Goal: Task Accomplishment & Management: Manage account settings

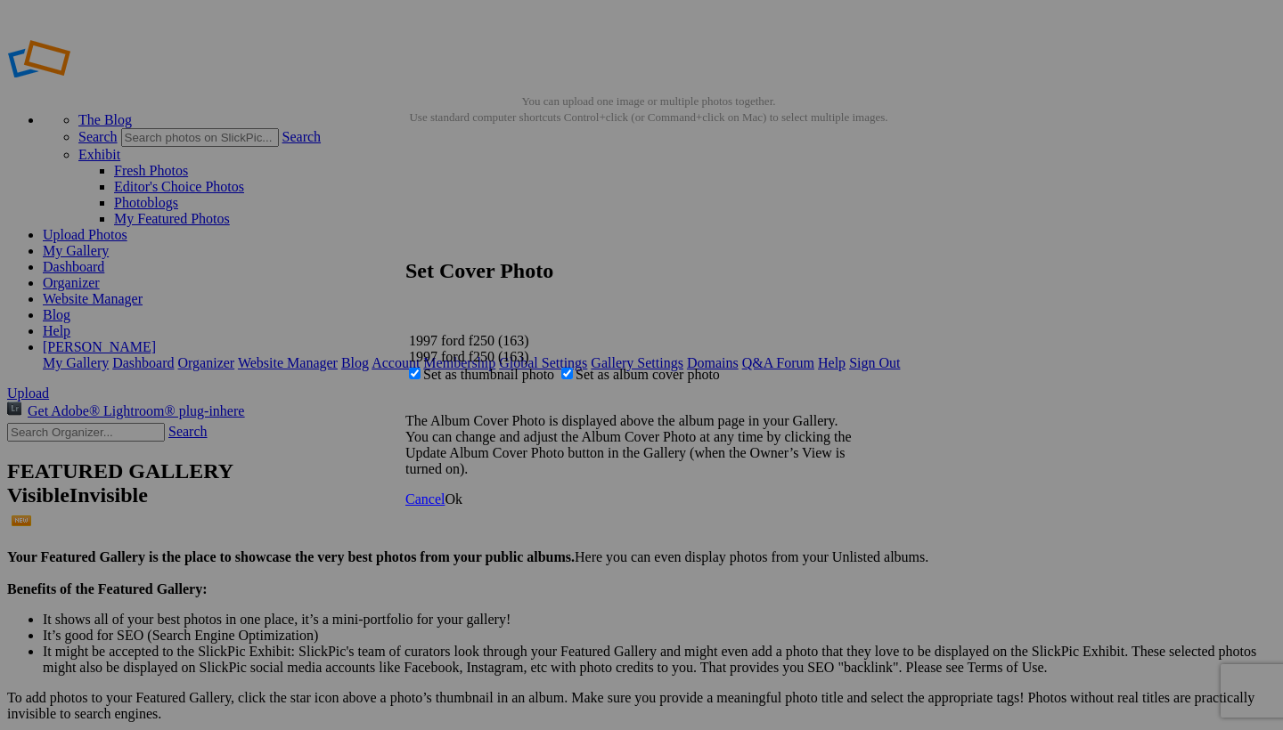
click at [462, 507] on span "Ok" at bounding box center [454, 499] width 18 height 15
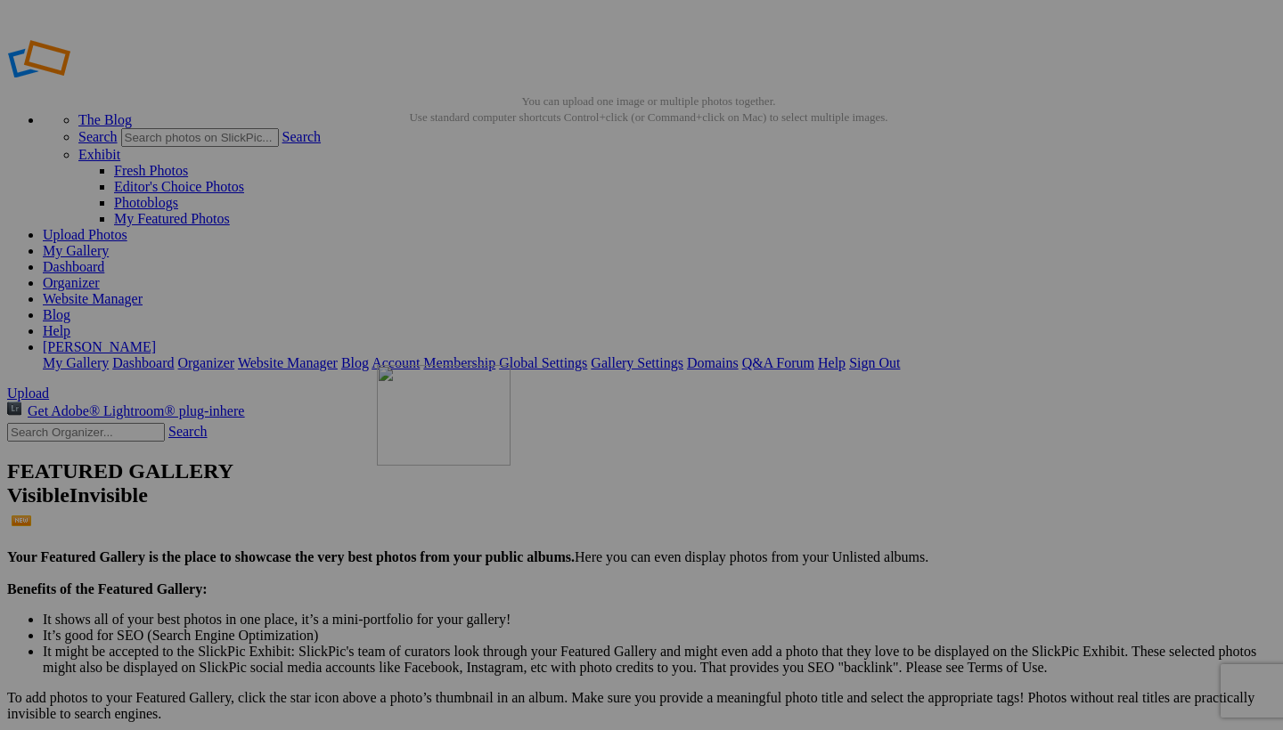
drag, startPoint x: 791, startPoint y: 484, endPoint x: 633, endPoint y: 492, distance: 157.9
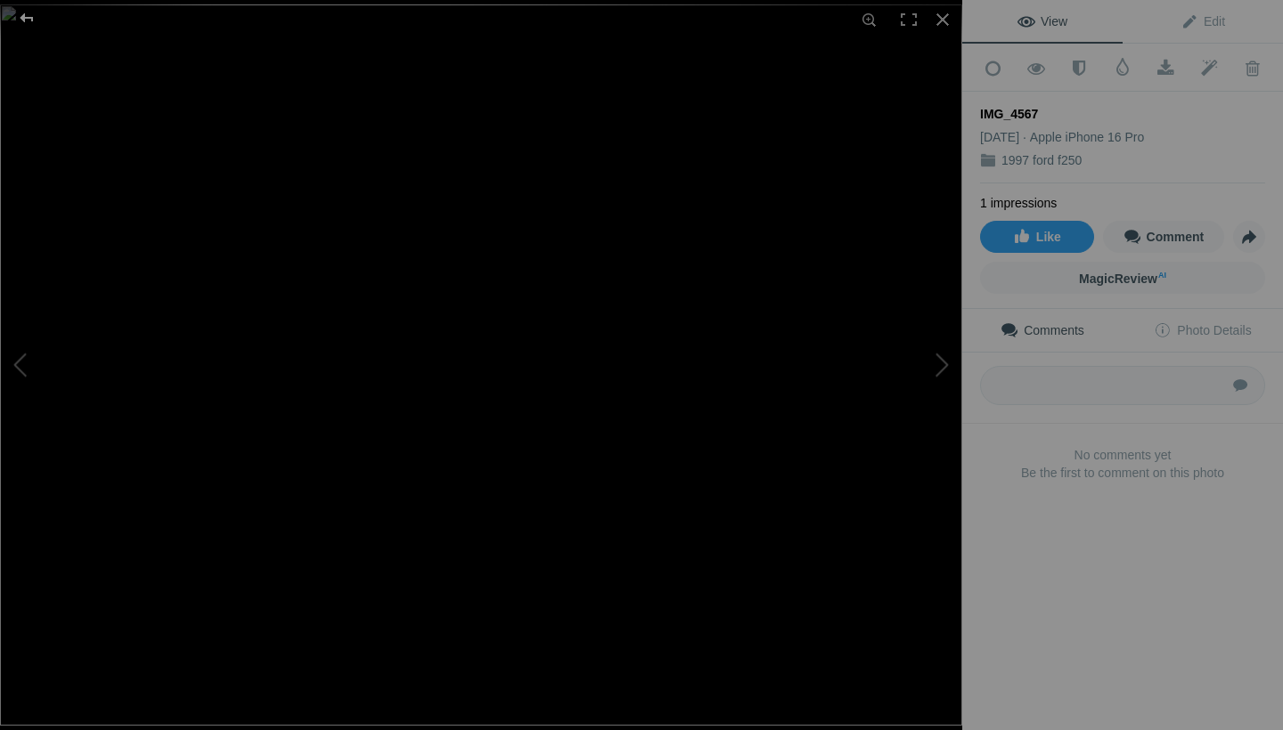
click at [25, 18] on div at bounding box center [27, 18] width 64 height 36
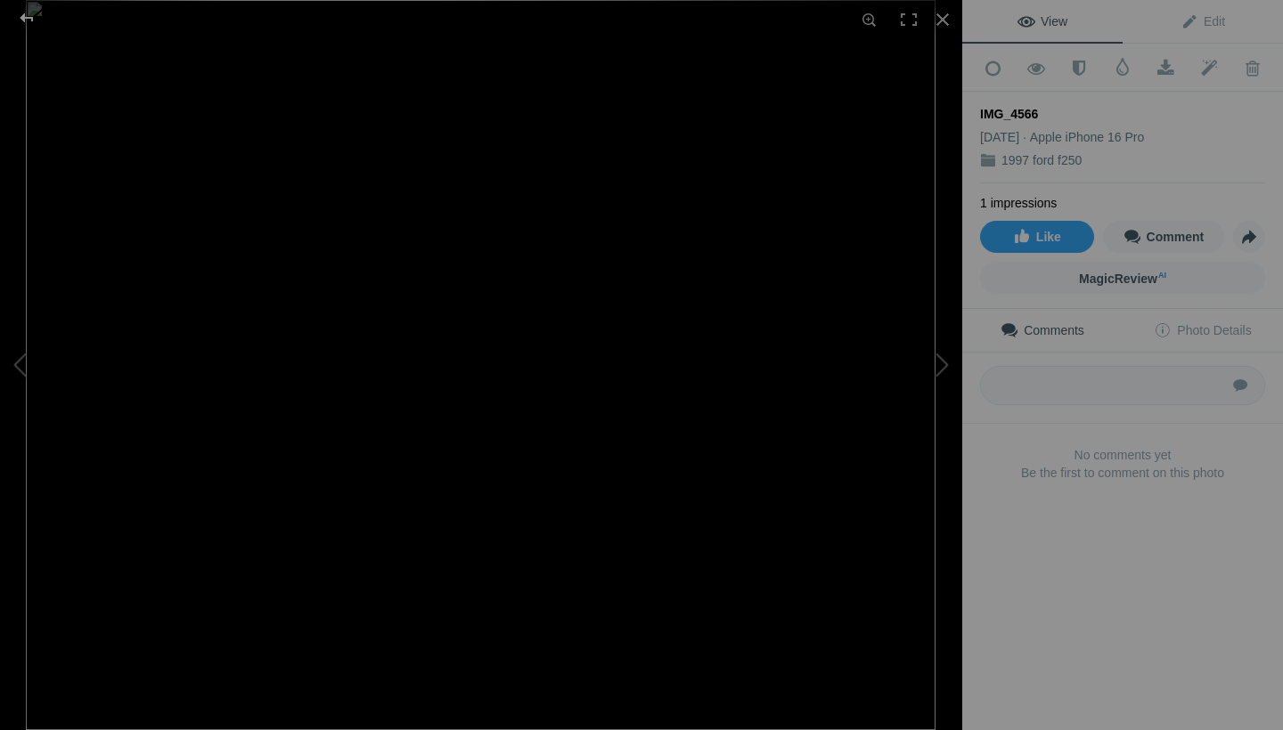
click at [21, 14] on div at bounding box center [27, 18] width 64 height 36
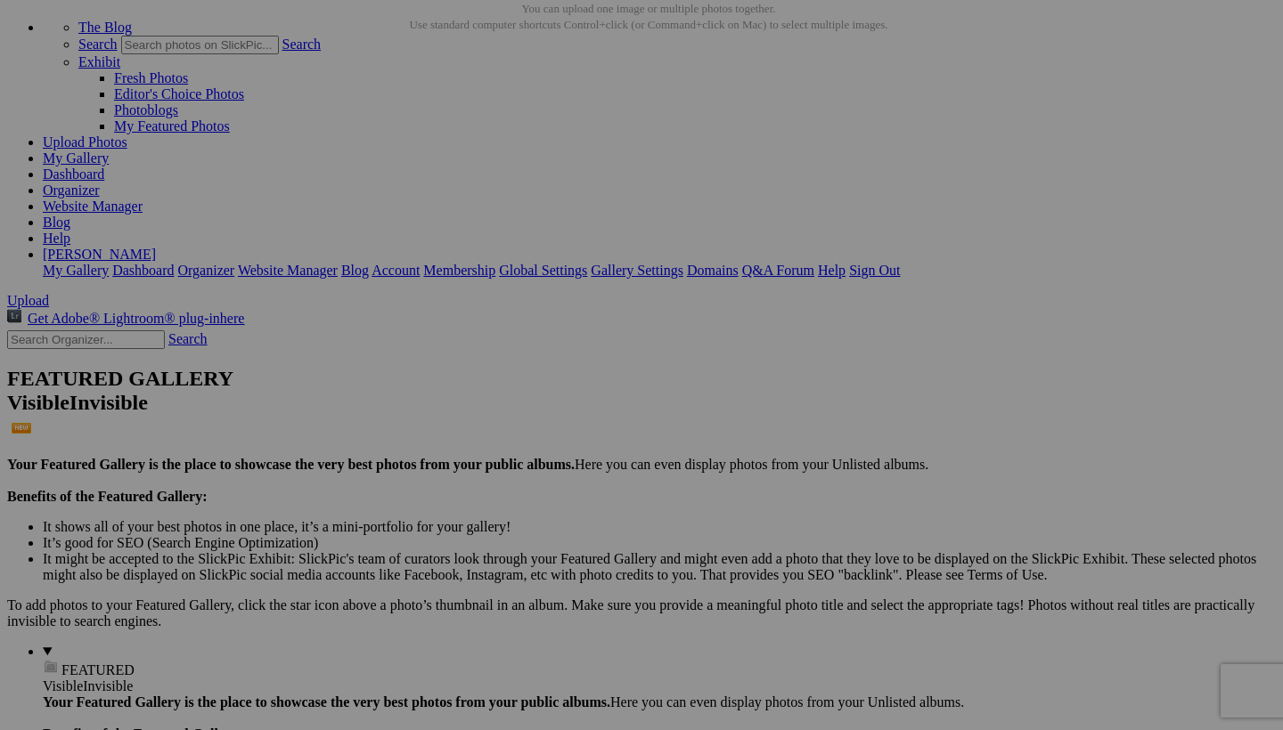
scroll to position [95, 0]
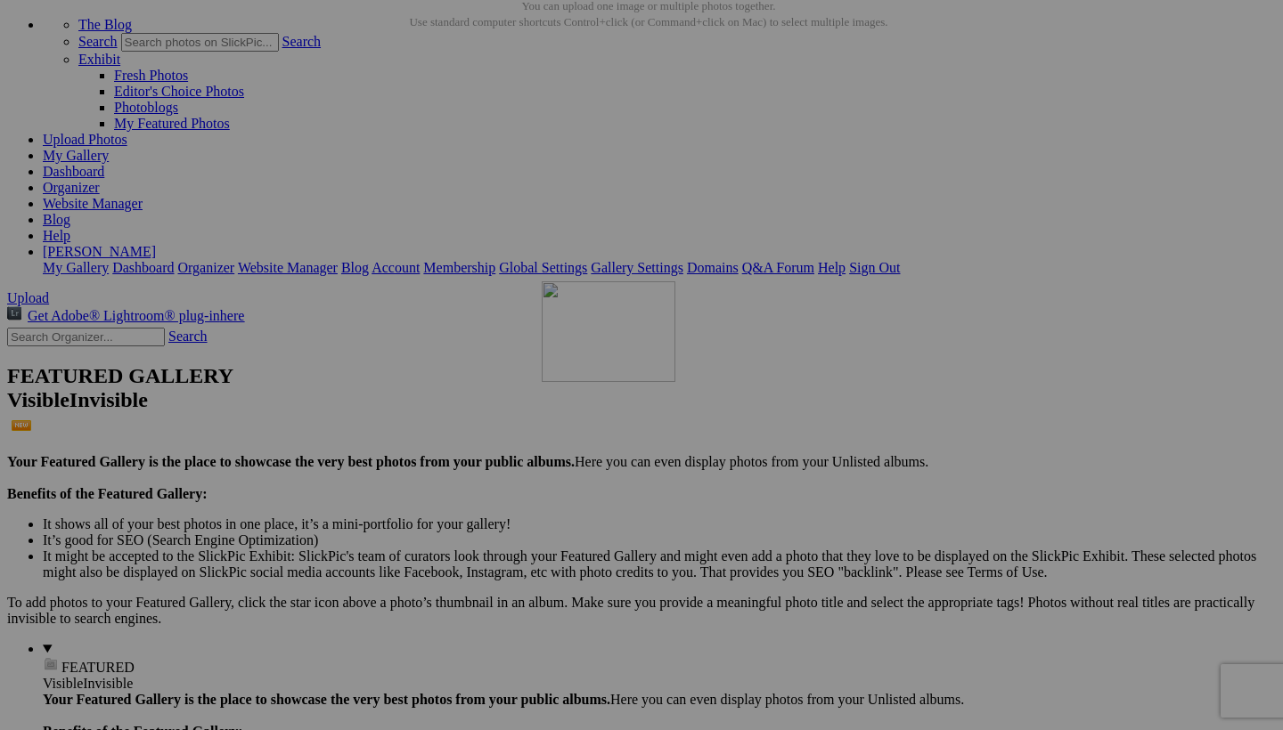
drag, startPoint x: 666, startPoint y: 466, endPoint x: 801, endPoint y: 379, distance: 160.4
drag, startPoint x: 800, startPoint y: 379, endPoint x: 621, endPoint y: 394, distance: 179.7
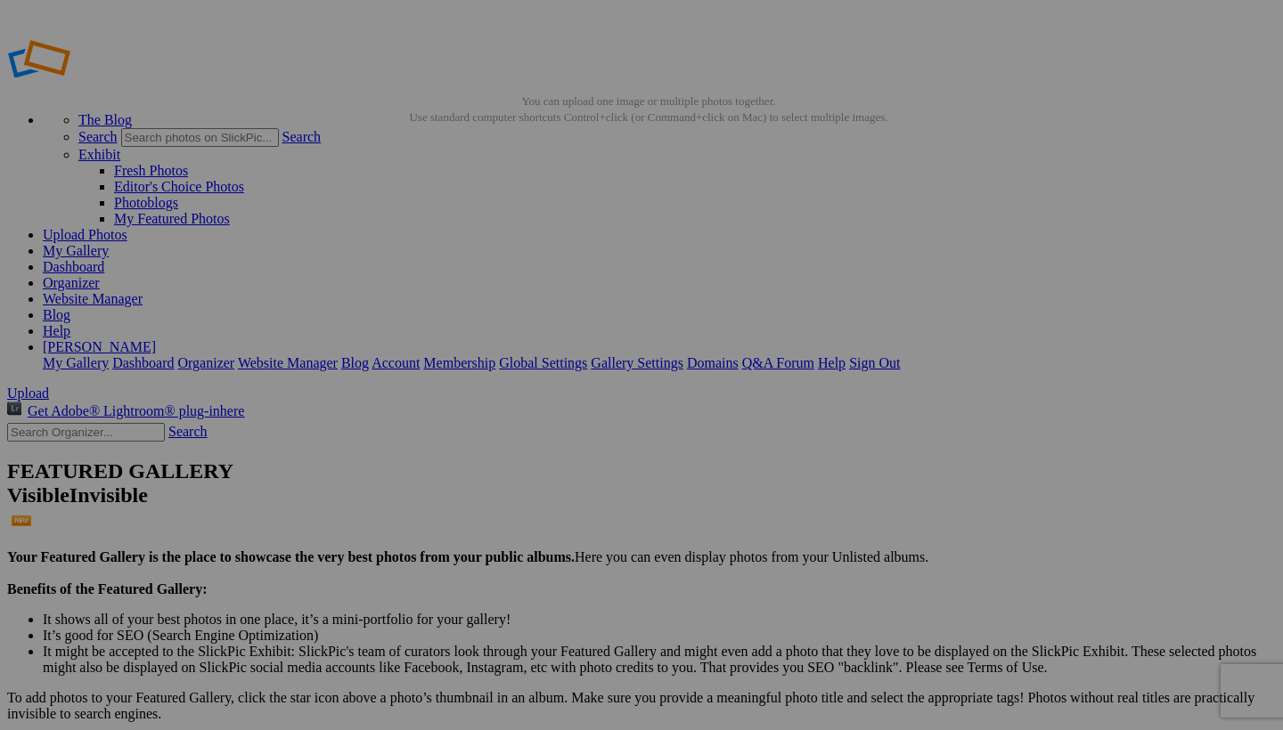
scroll to position [95, 0]
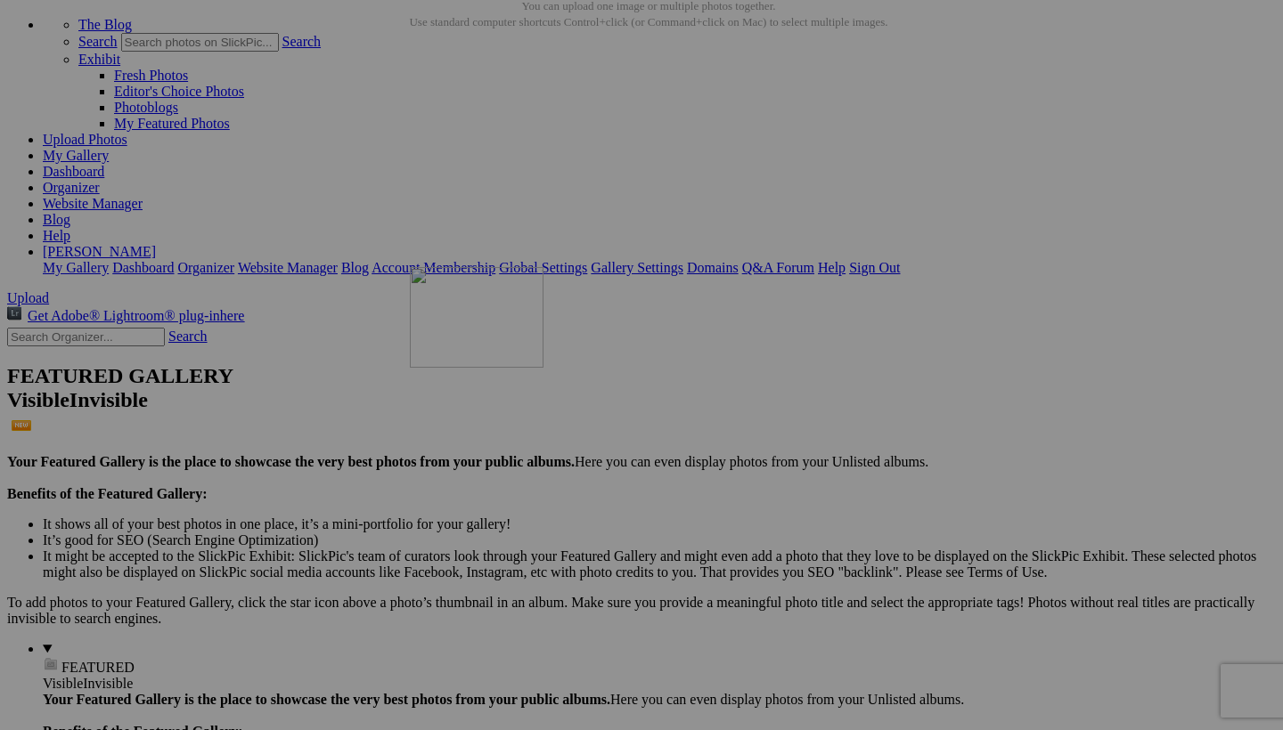
drag, startPoint x: 776, startPoint y: 413, endPoint x: 666, endPoint y: 422, distance: 109.9
drag, startPoint x: 676, startPoint y: 212, endPoint x: 658, endPoint y: 367, distance: 156.0
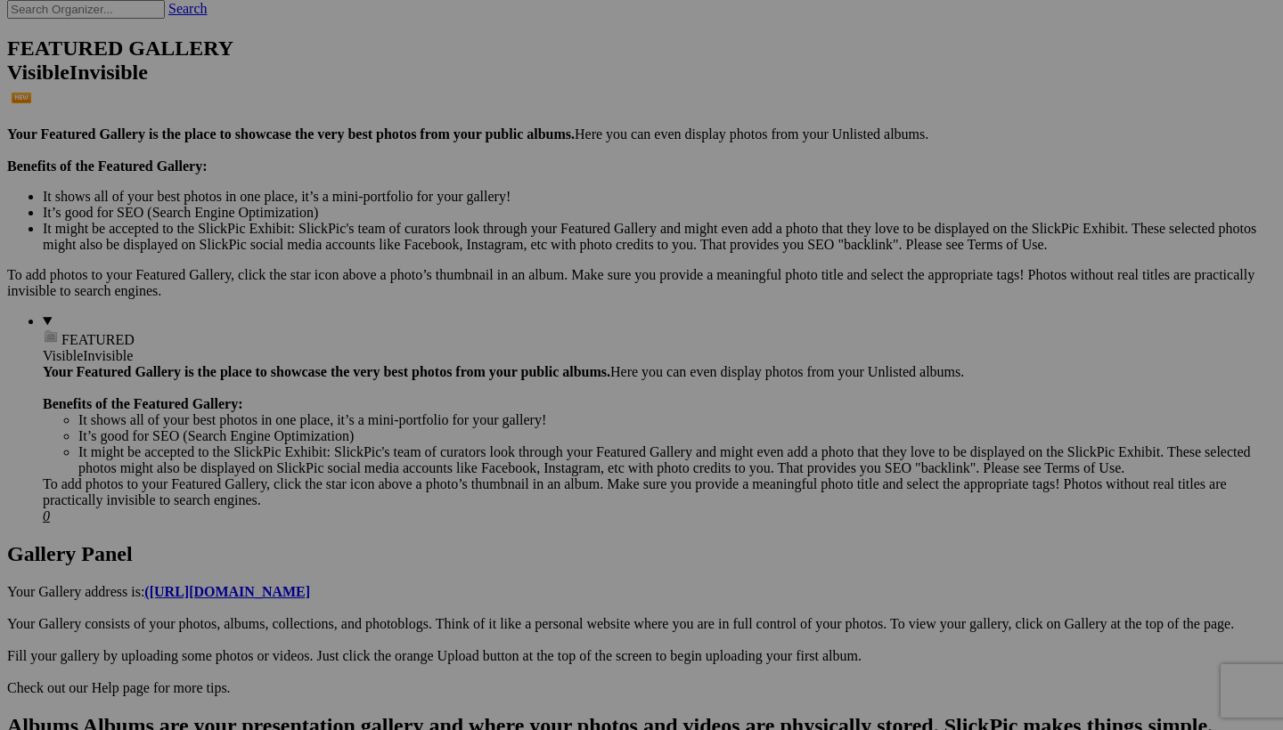
scroll to position [429, 0]
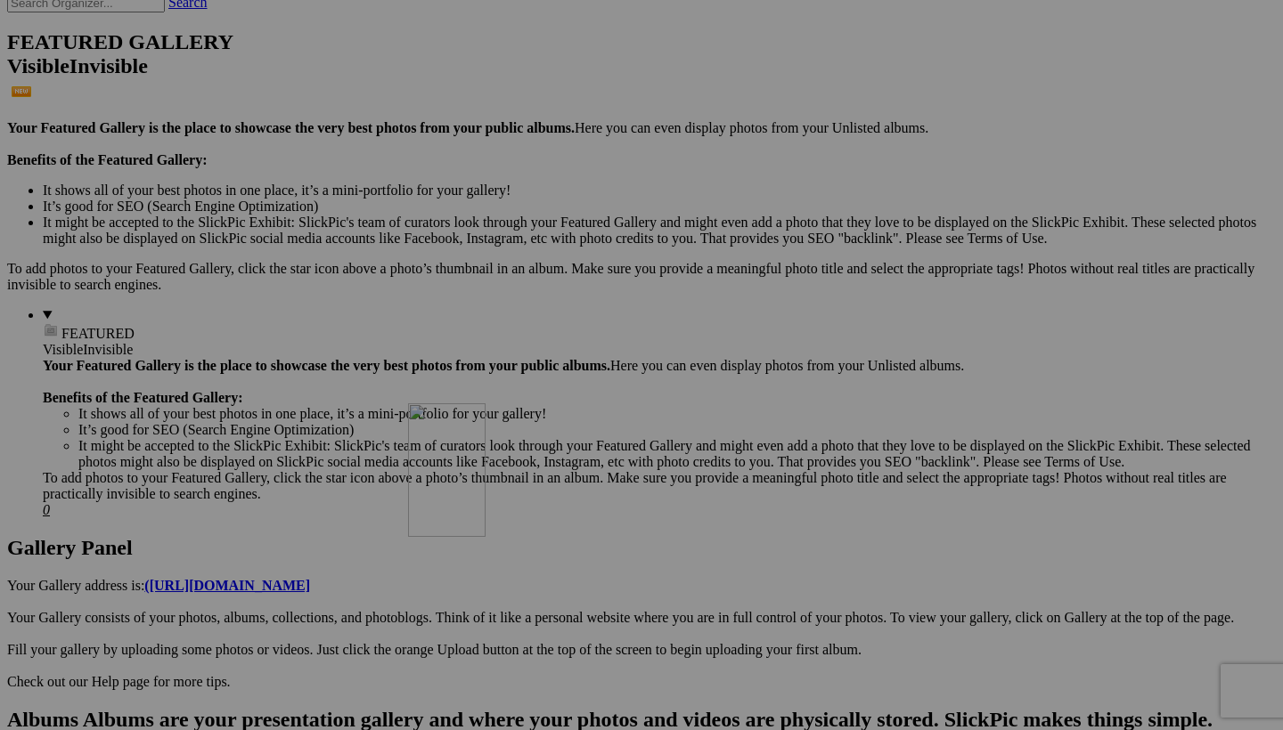
drag, startPoint x: 663, startPoint y: 102, endPoint x: 664, endPoint y: 557, distance: 455.2
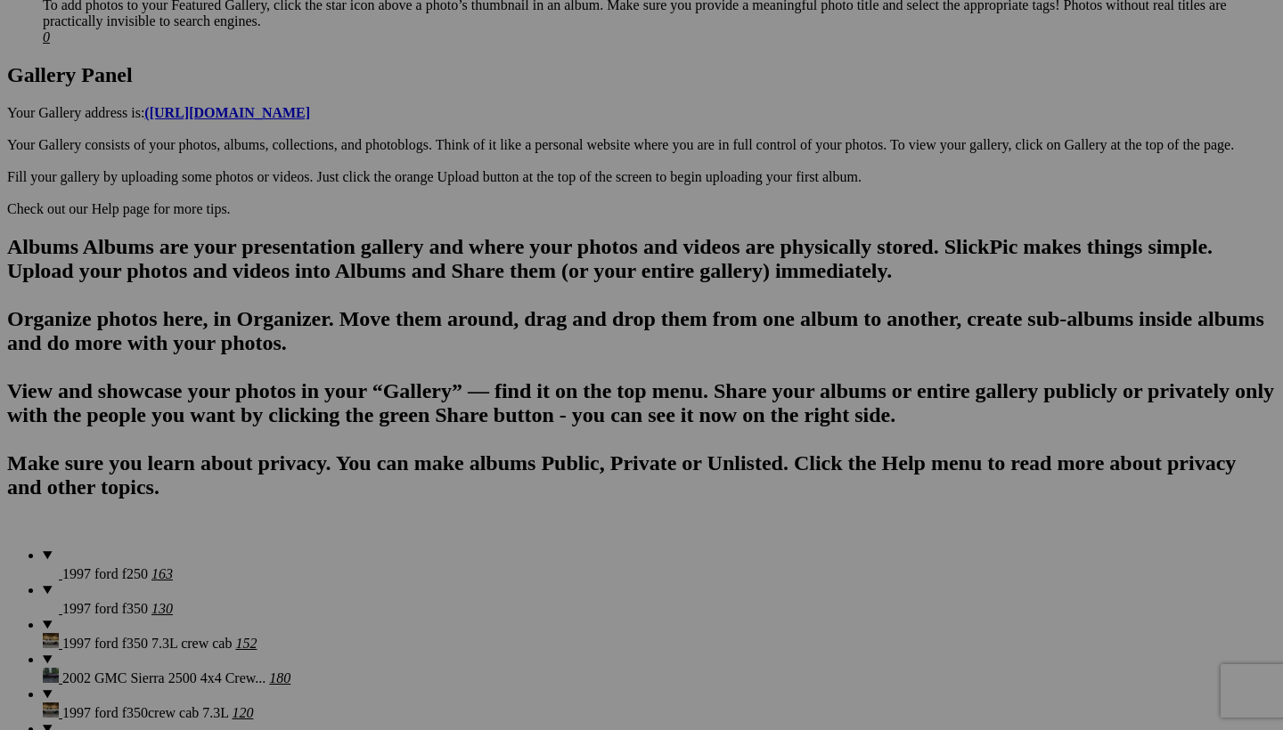
scroll to position [907, 0]
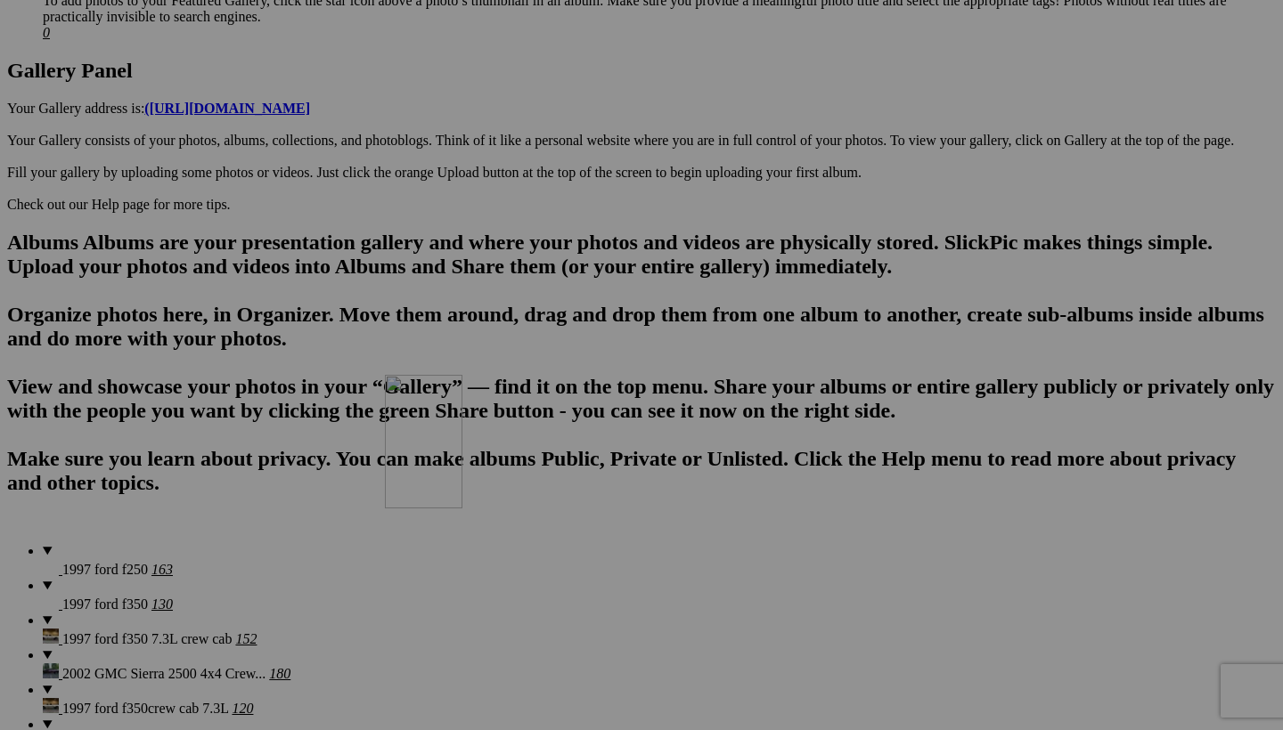
drag, startPoint x: 642, startPoint y: 109, endPoint x: 641, endPoint y: 530, distance: 421.4
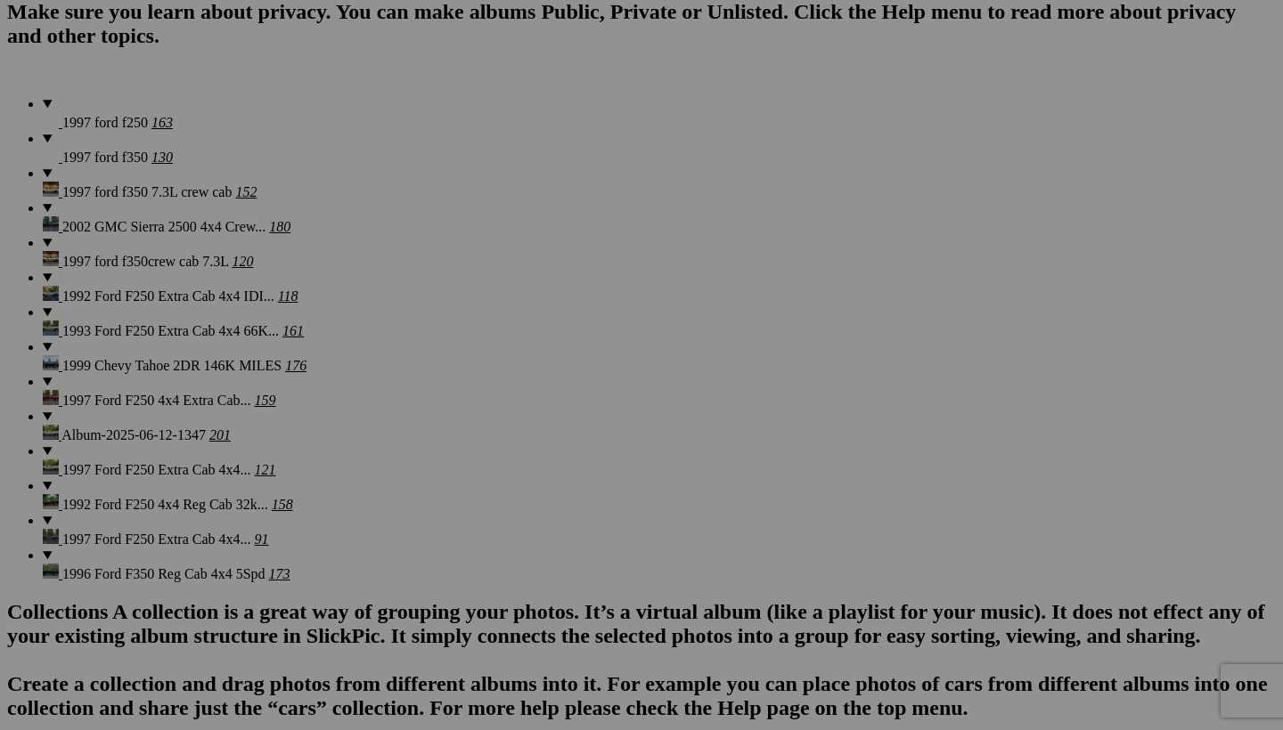
scroll to position [1360, 0]
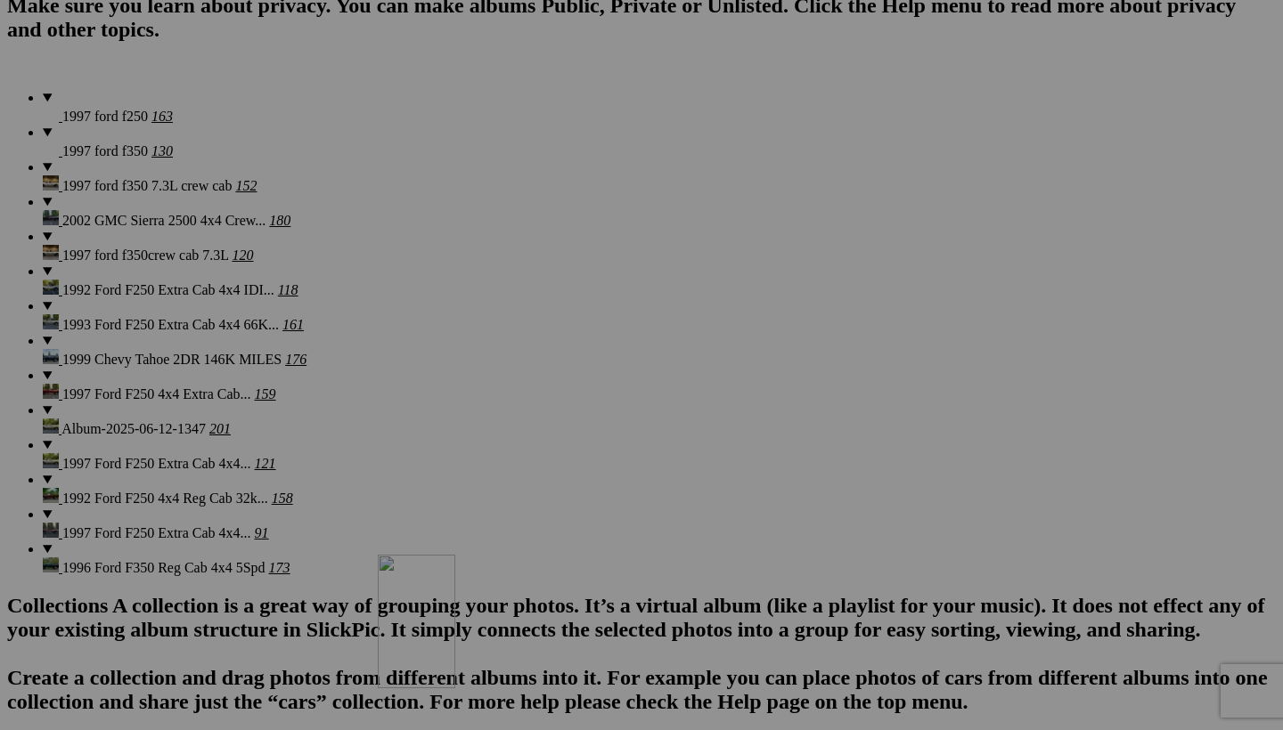
drag, startPoint x: 662, startPoint y: 99, endPoint x: 633, endPoint y: 709, distance: 610.9
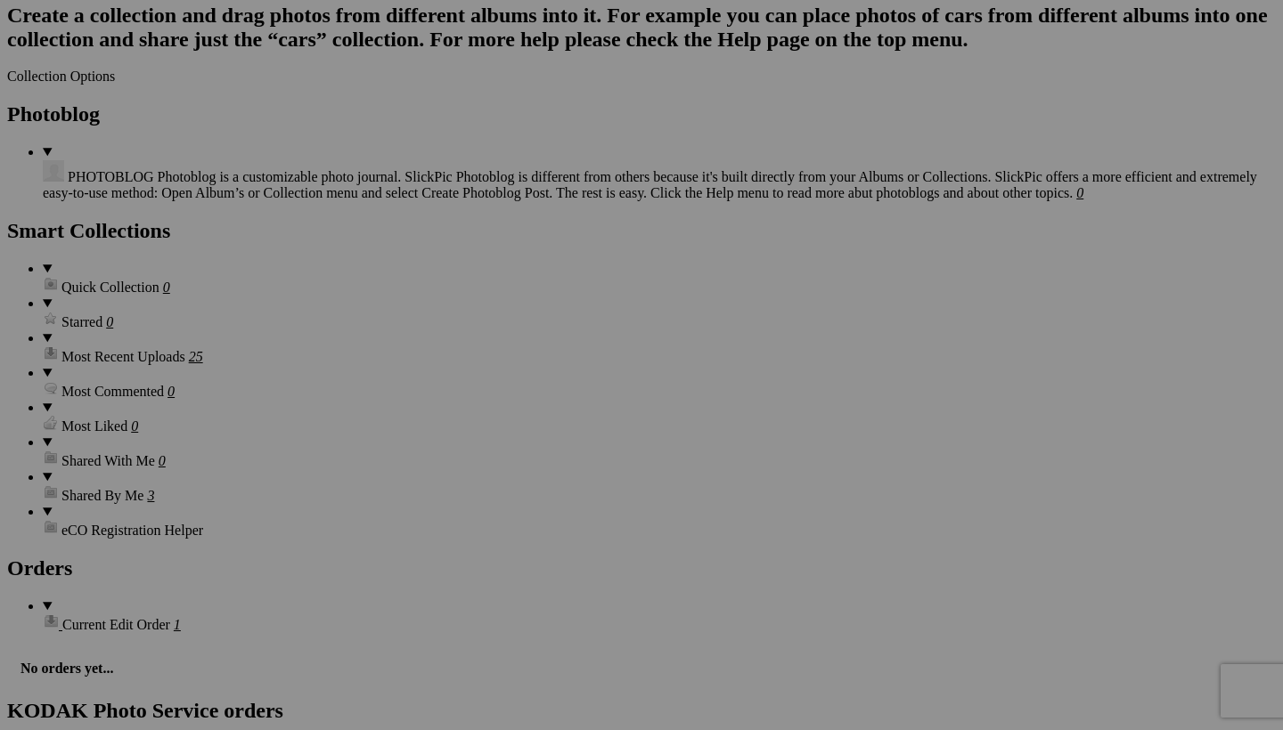
scroll to position [2024, 0]
drag, startPoint x: 676, startPoint y: 139, endPoint x: 638, endPoint y: 704, distance: 566.1
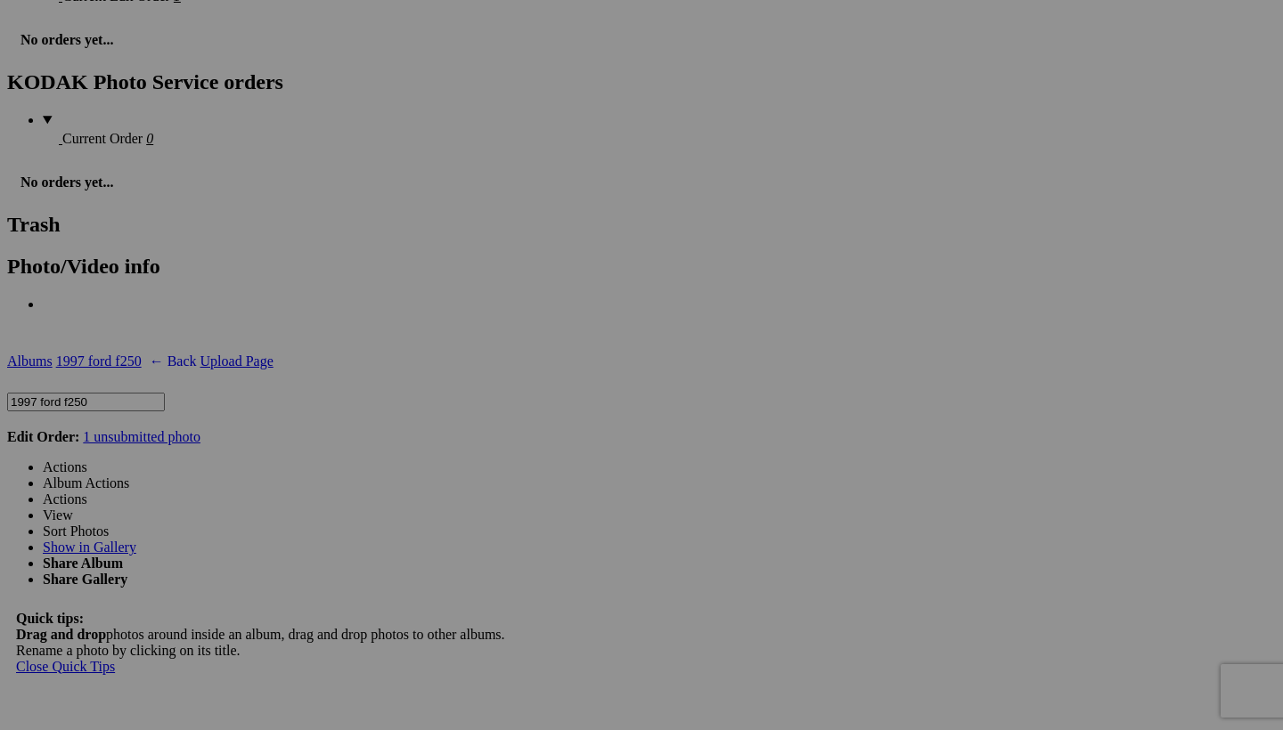
scroll to position [2745, 0]
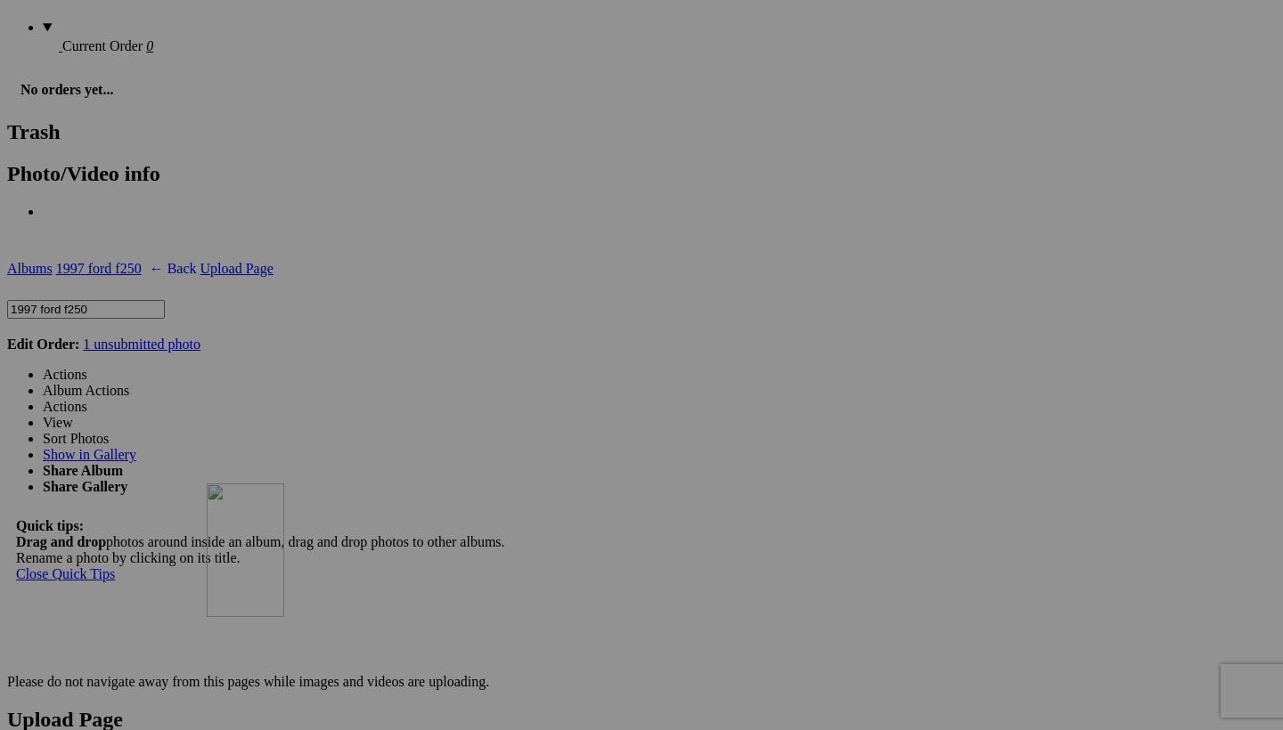
drag, startPoint x: 520, startPoint y: 81, endPoint x: 463, endPoint y: 639, distance: 560.6
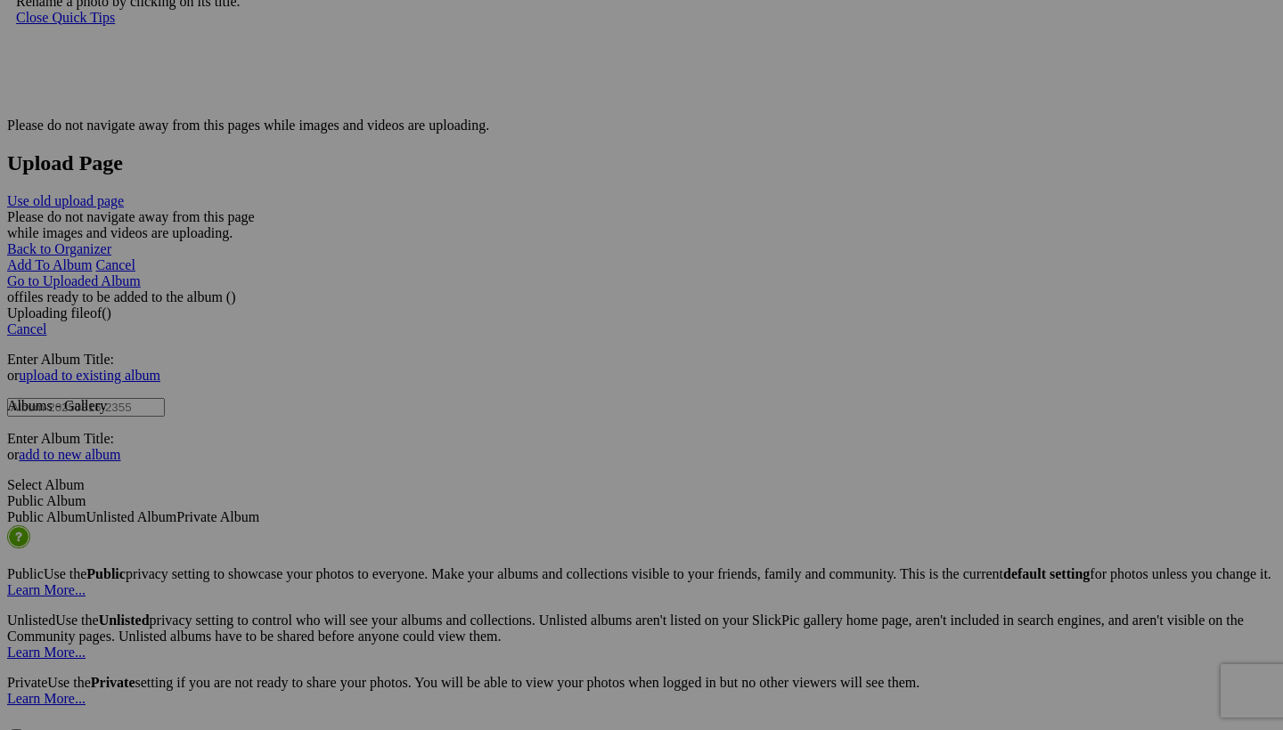
scroll to position [3345, 0]
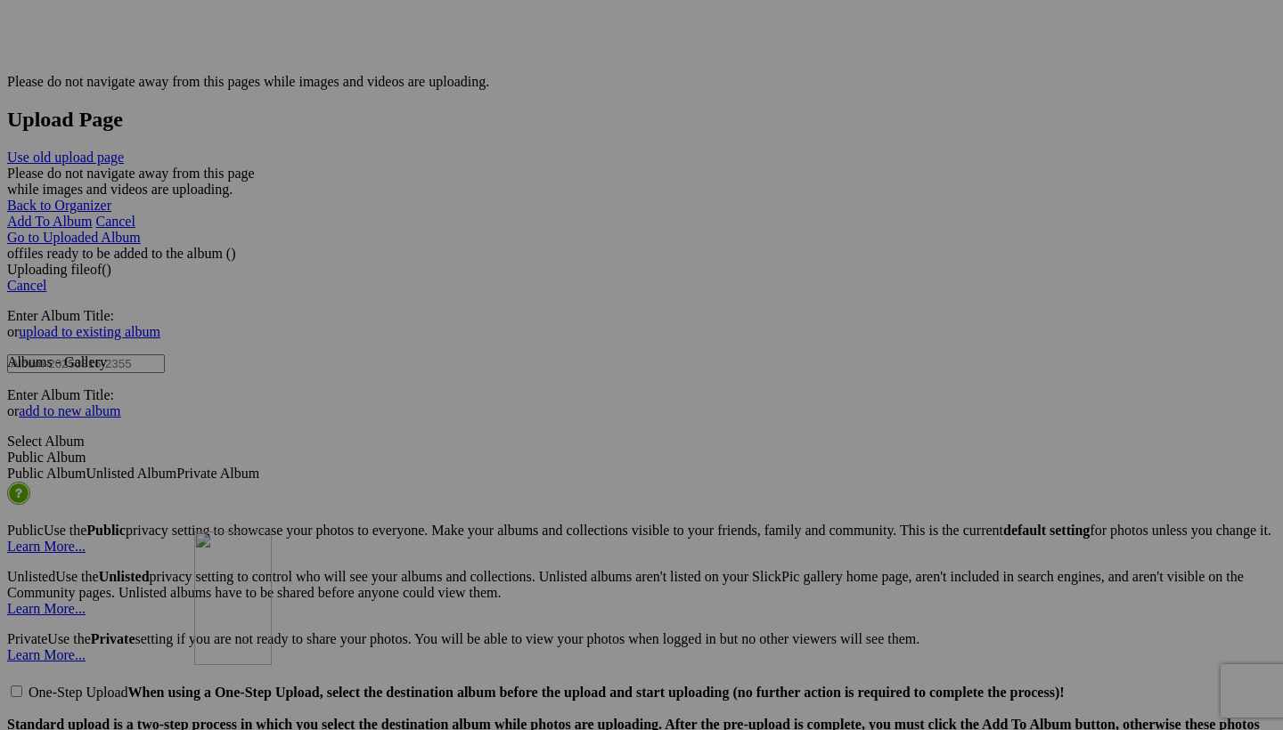
drag, startPoint x: 500, startPoint y: 116, endPoint x: 451, endPoint y: 689, distance: 575.8
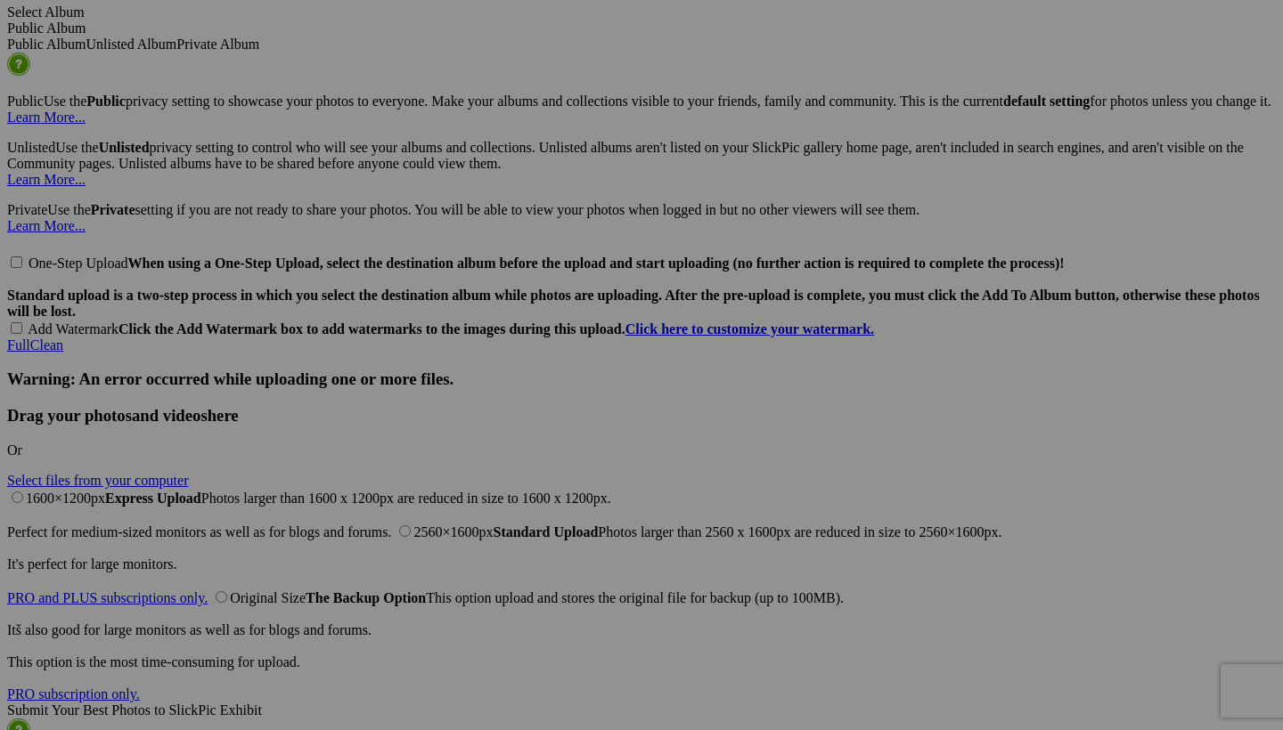
scroll to position [3802, 0]
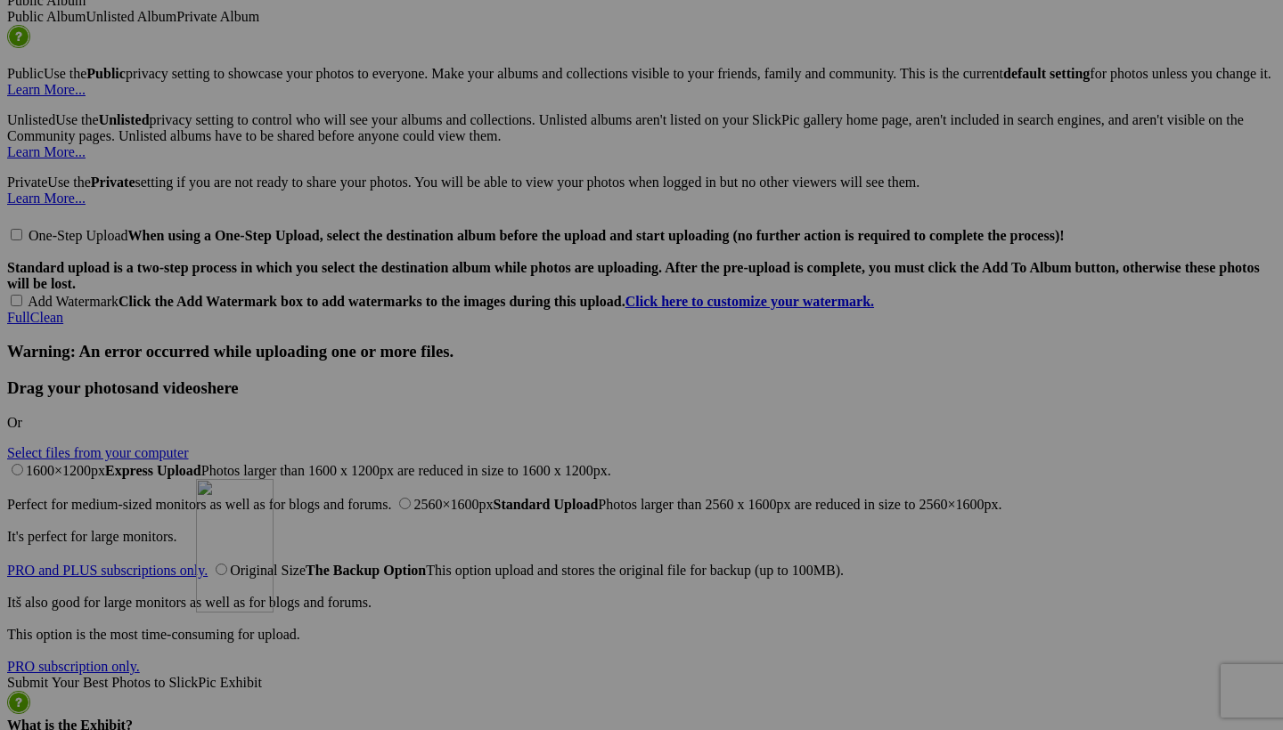
drag, startPoint x: 502, startPoint y: 114, endPoint x: 453, endPoint y: 634, distance: 522.5
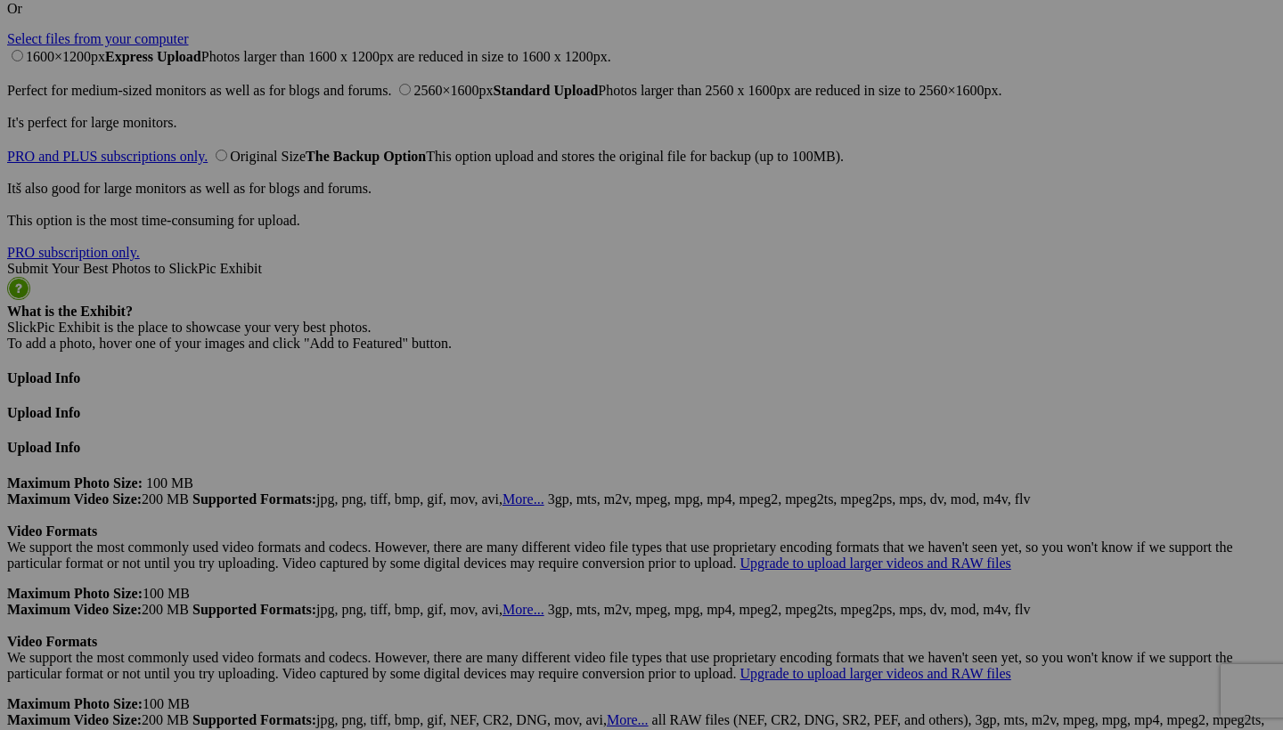
scroll to position [4223, 0]
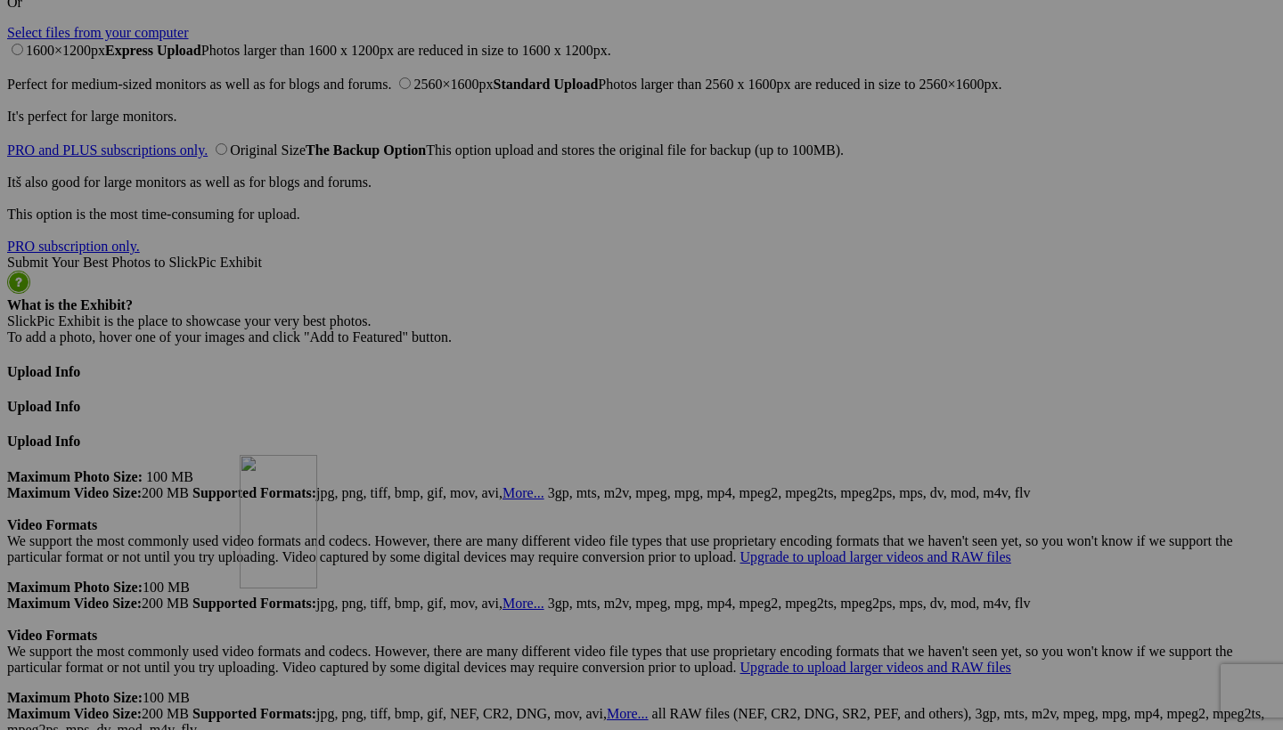
drag, startPoint x: 503, startPoint y: 126, endPoint x: 496, endPoint y: 610, distance: 484.7
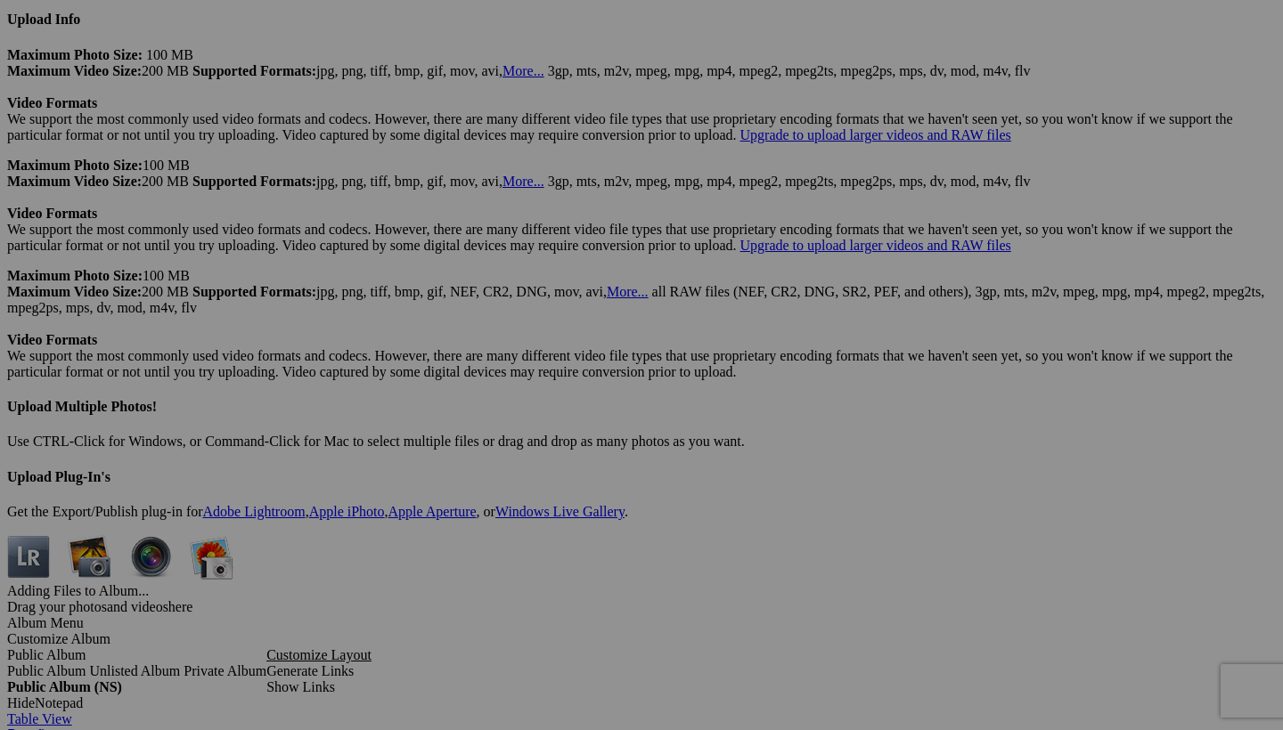
scroll to position [4693, 0]
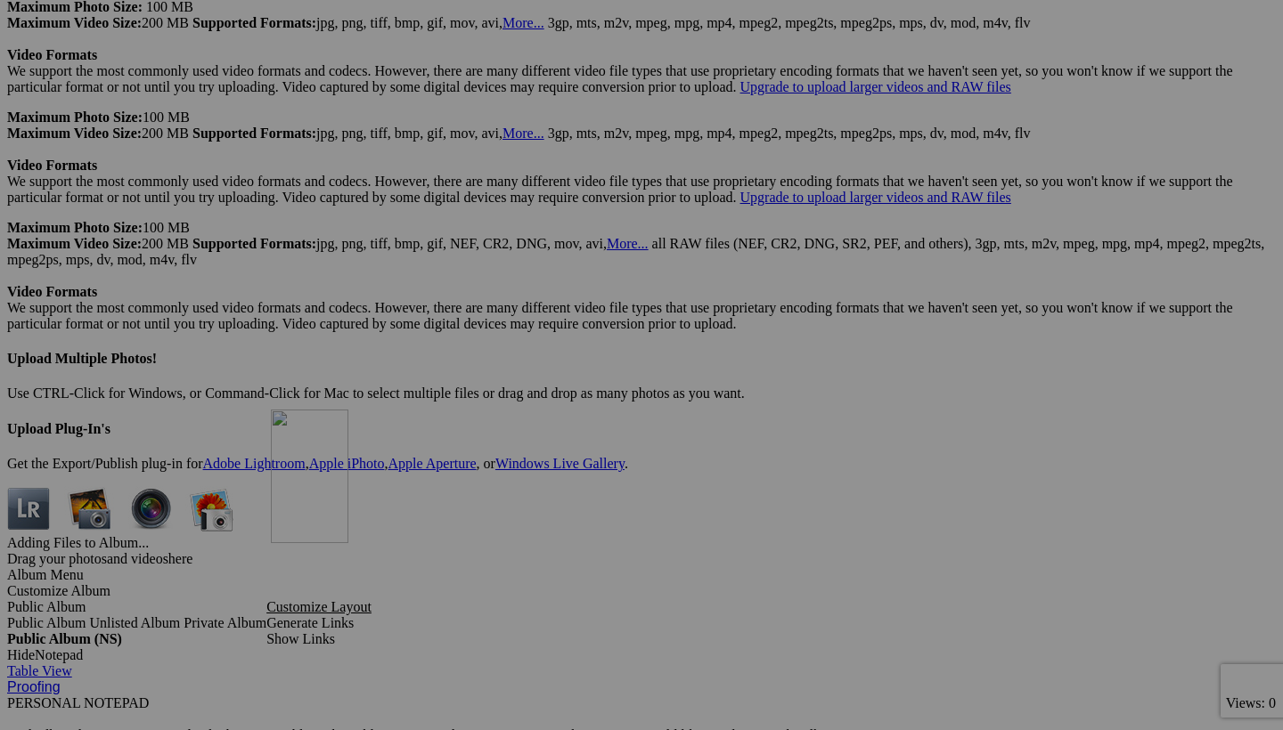
drag, startPoint x: 509, startPoint y: 150, endPoint x: 523, endPoint y: 585, distance: 435.8
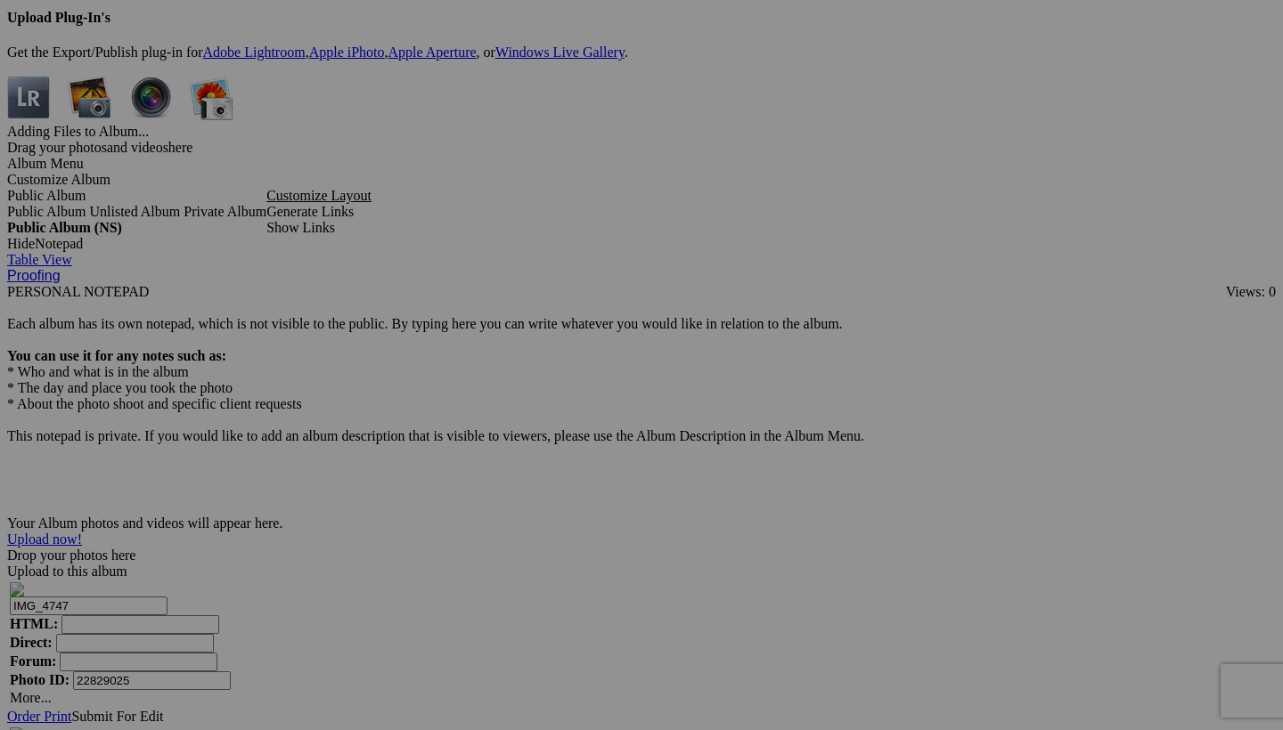
scroll to position [5107, 0]
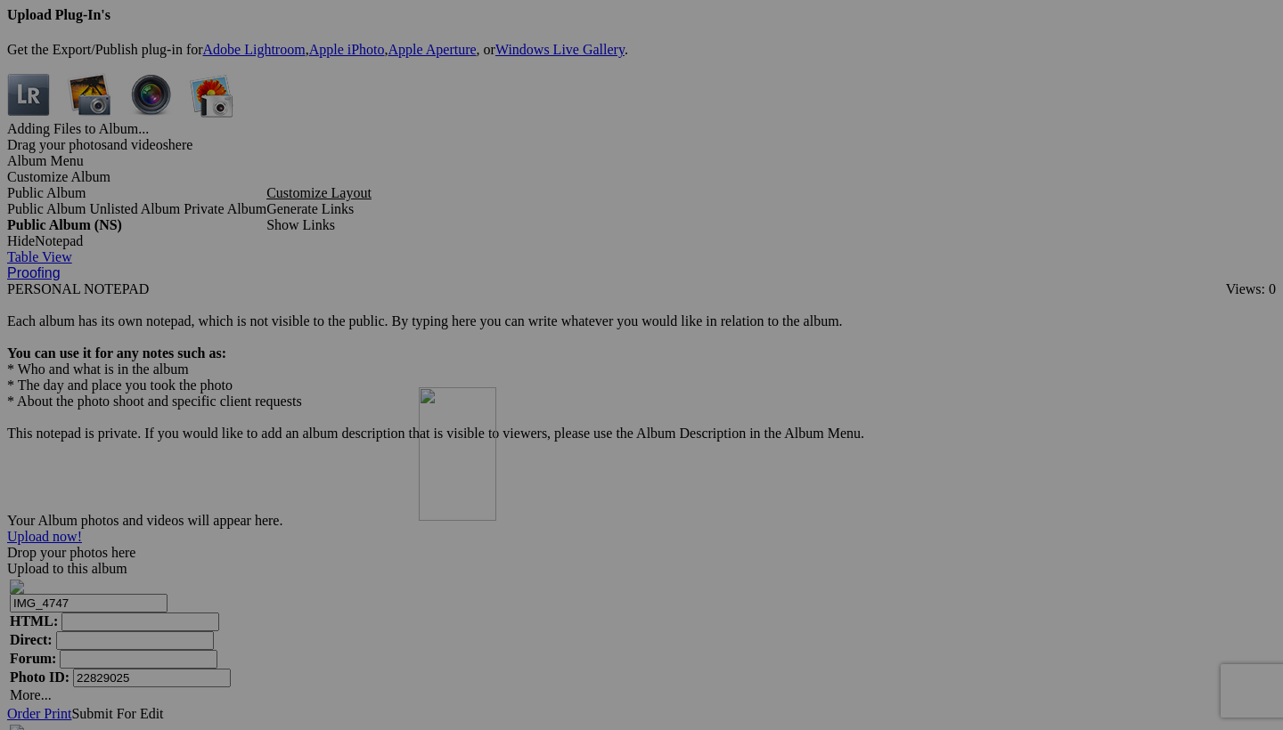
drag, startPoint x: 495, startPoint y: 101, endPoint x: 675, endPoint y: 543, distance: 477.1
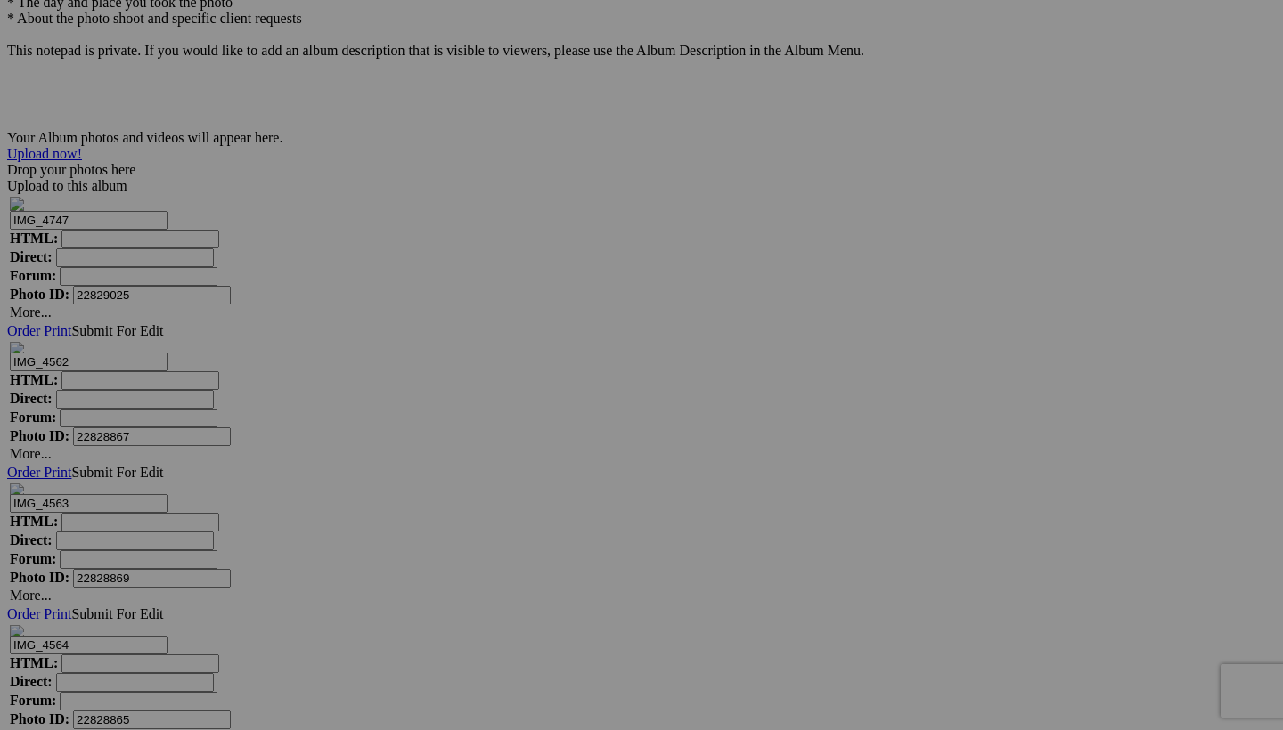
scroll to position [5504, 0]
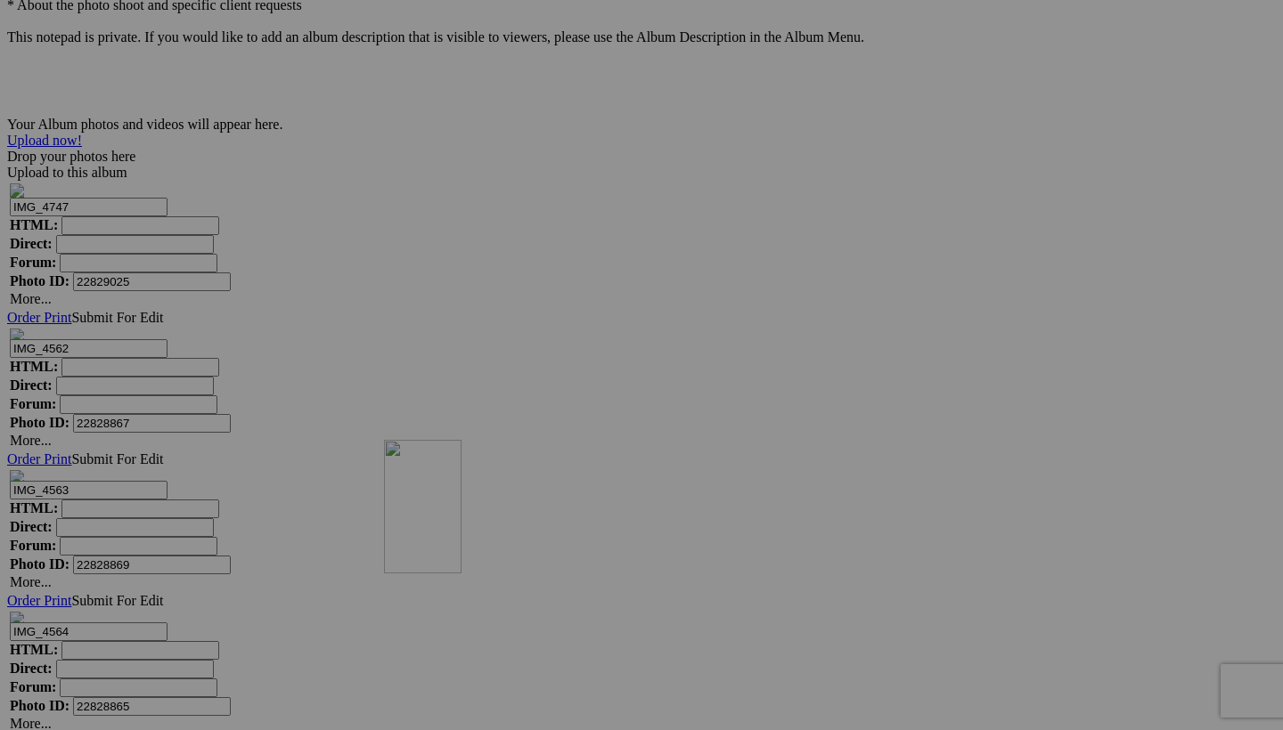
drag, startPoint x: 657, startPoint y: 196, endPoint x: 632, endPoint y: 604, distance: 408.7
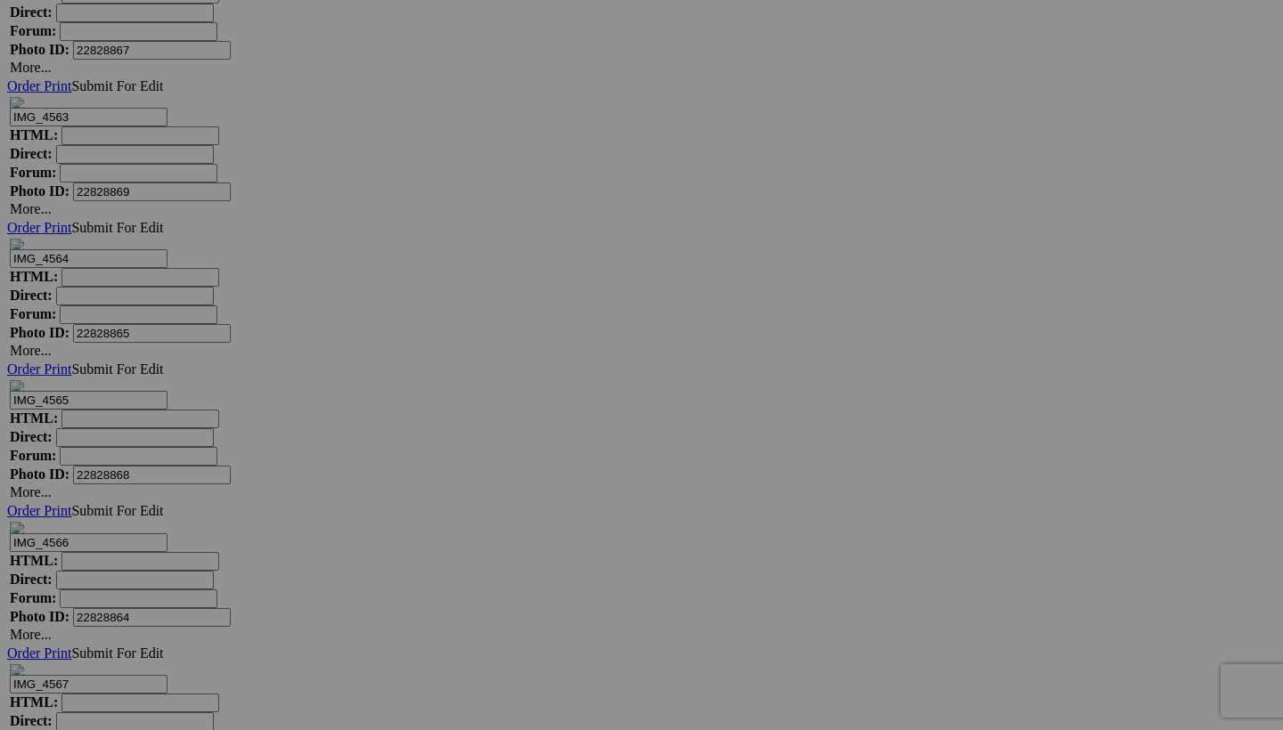
scroll to position [5876, 0]
drag, startPoint x: 657, startPoint y: 290, endPoint x: 470, endPoint y: 491, distance: 274.2
click at [523, 487] on span "Yes" at bounding box center [512, 482] width 20 height 15
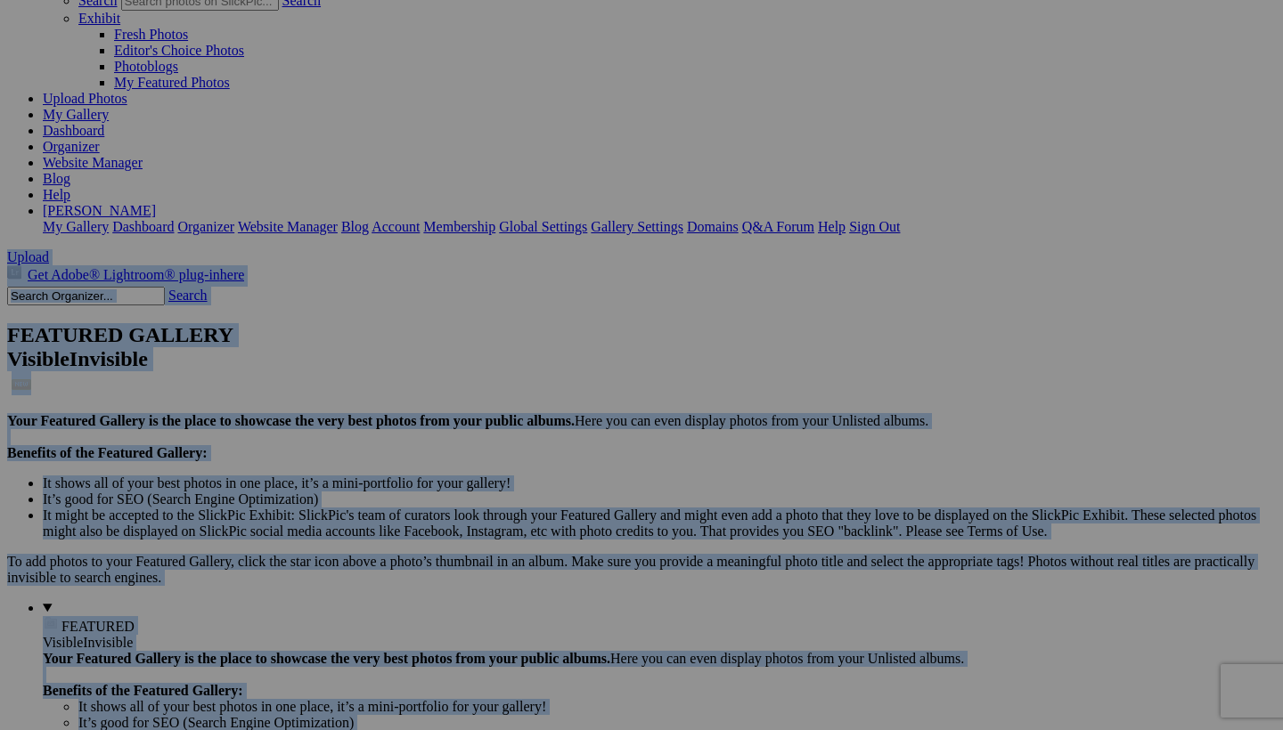
scroll to position [0, 0]
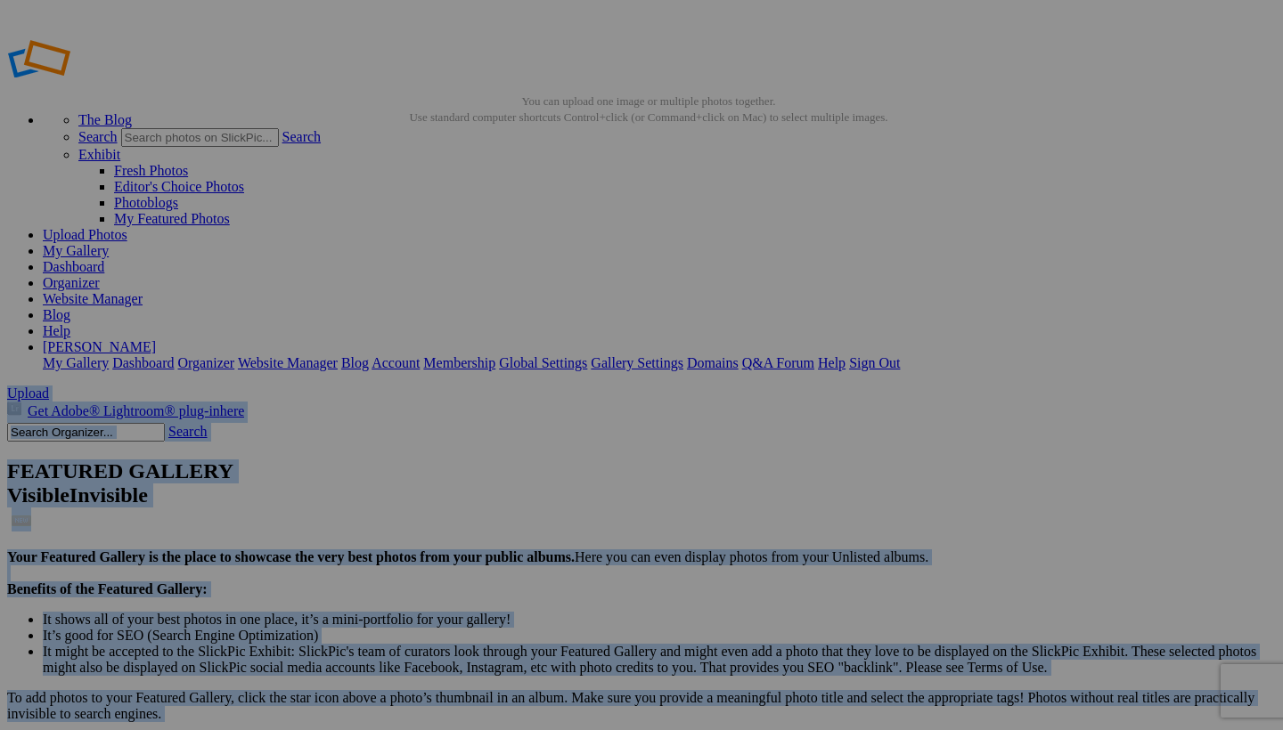
drag, startPoint x: 525, startPoint y: 78, endPoint x: 536, endPoint y: -46, distance: 124.4
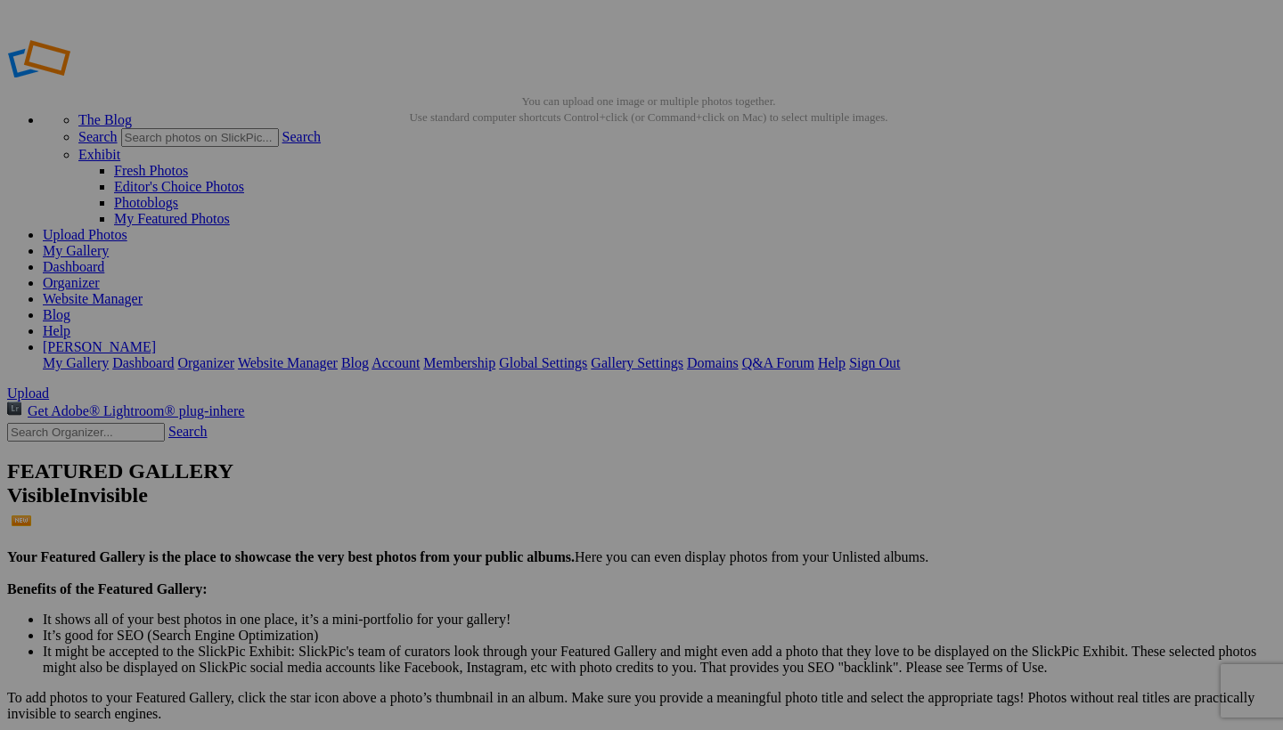
drag, startPoint x: 513, startPoint y: 294, endPoint x: 510, endPoint y: 668, distance: 374.2
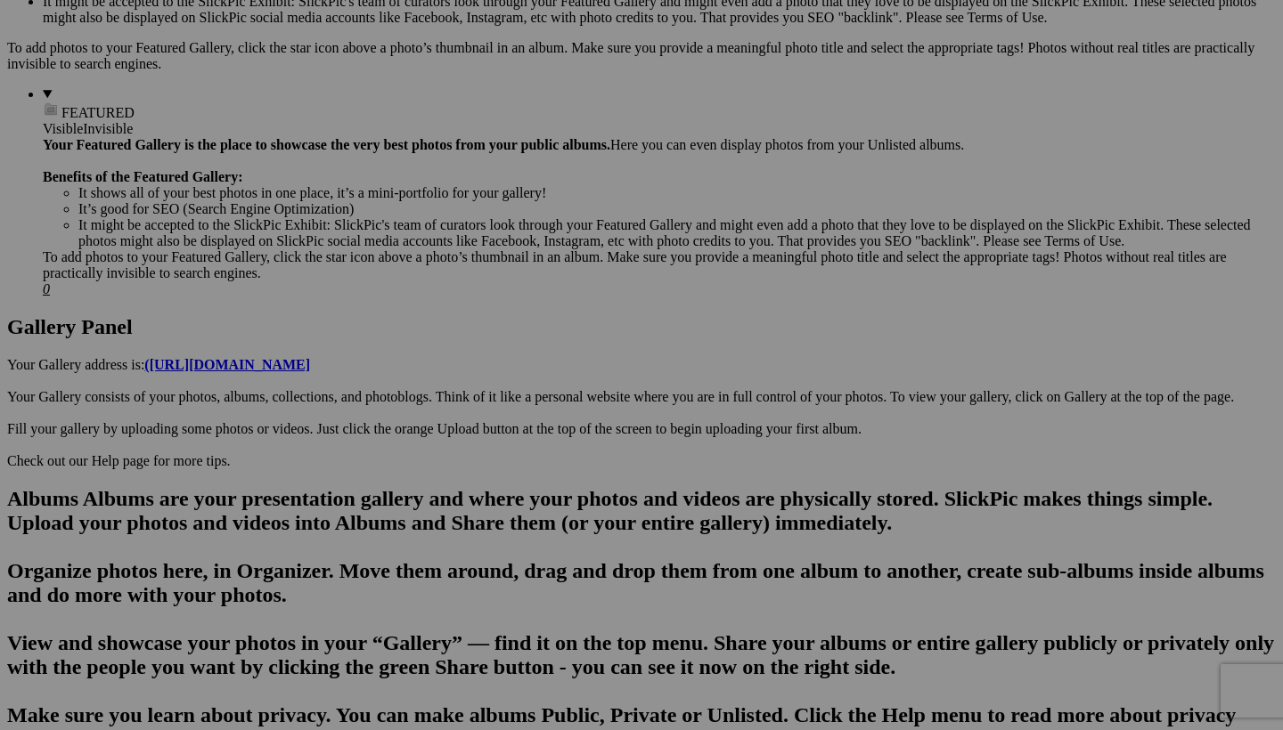
scroll to position [657, 0]
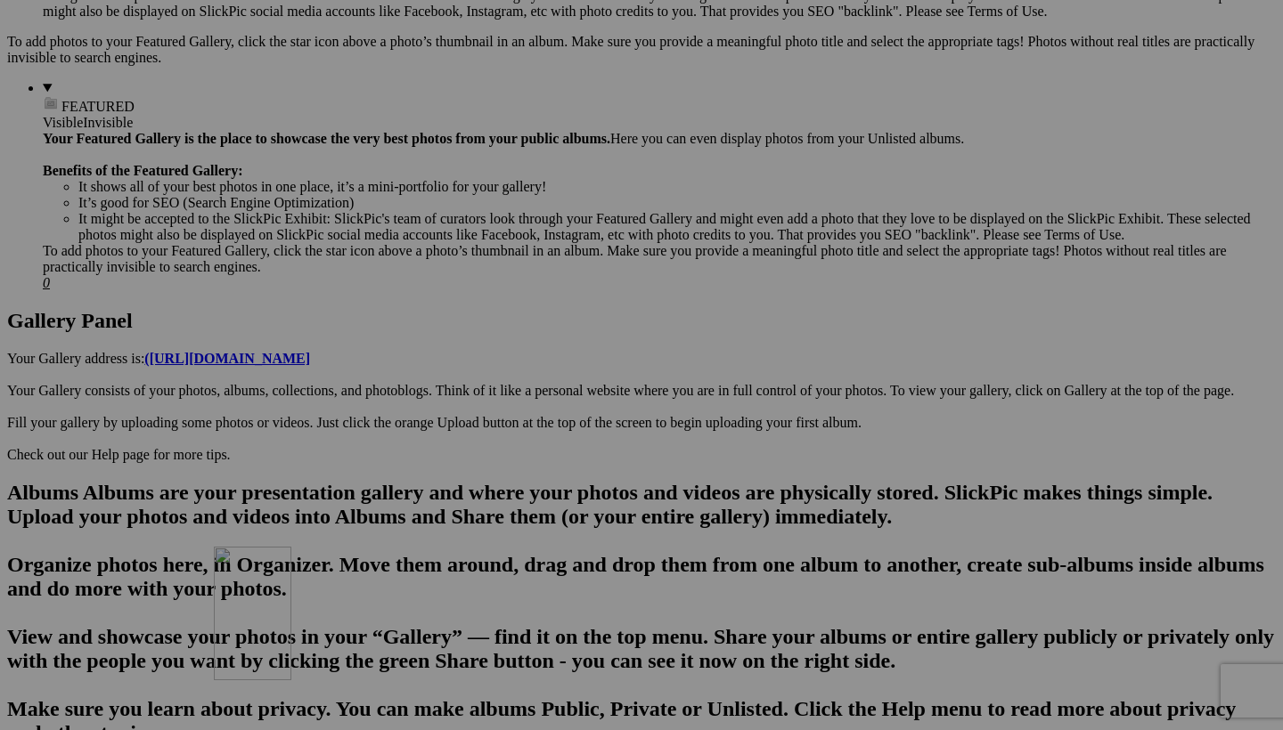
drag, startPoint x: 509, startPoint y: 120, endPoint x: 470, endPoint y: 702, distance: 583.0
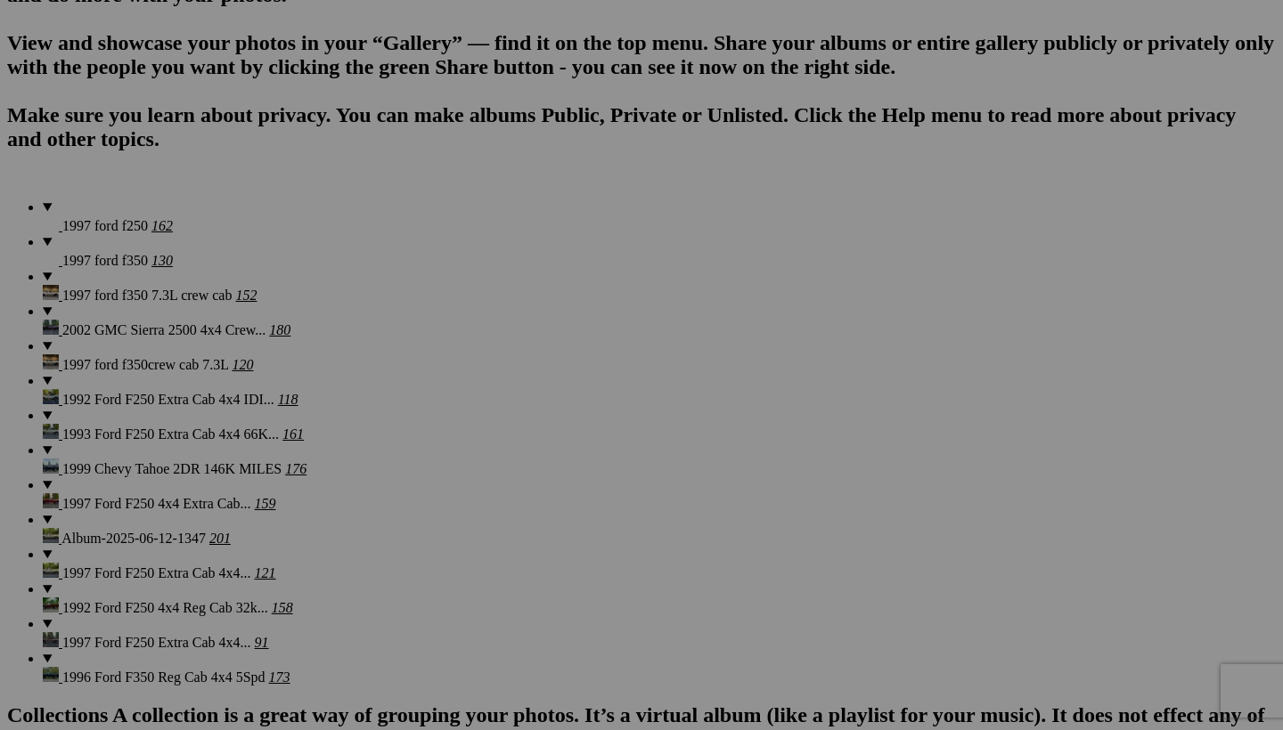
scroll to position [1252, 0]
drag, startPoint x: 364, startPoint y: 170, endPoint x: 466, endPoint y: 556, distance: 398.9
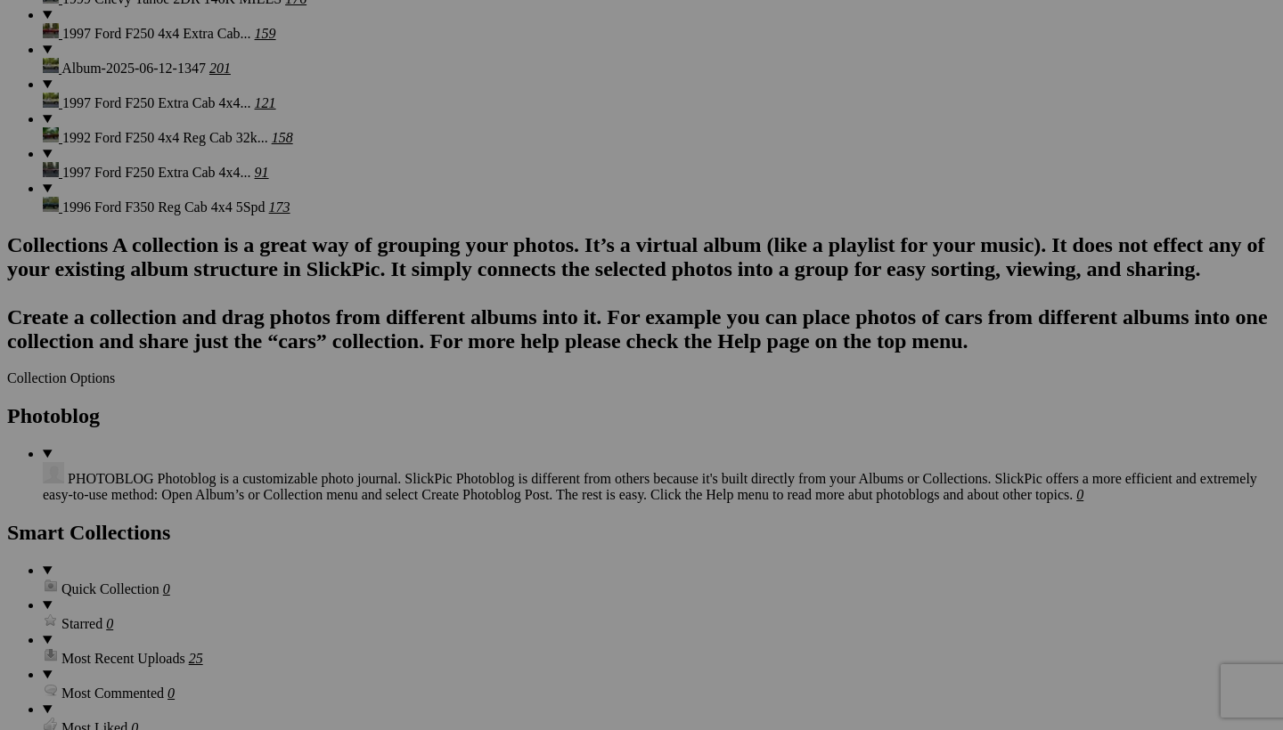
scroll to position [1751, 0]
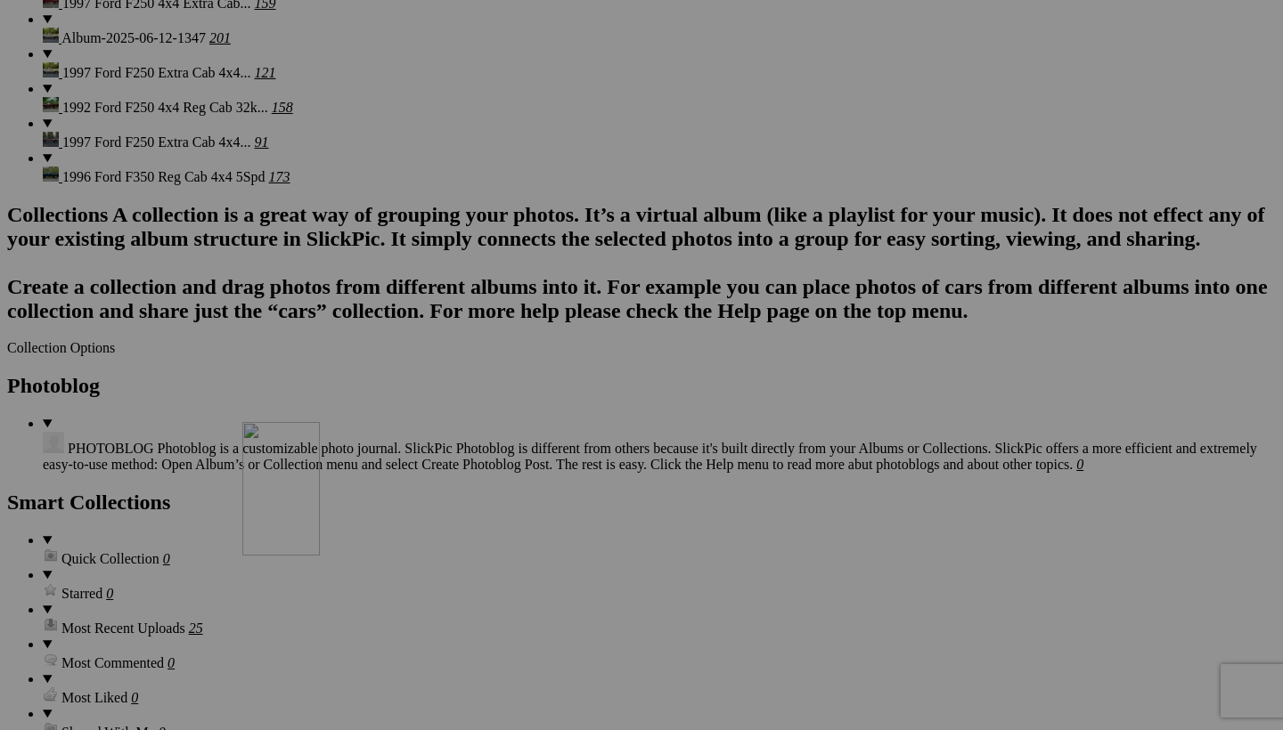
drag, startPoint x: 514, startPoint y: 108, endPoint x: 484, endPoint y: 534, distance: 427.8
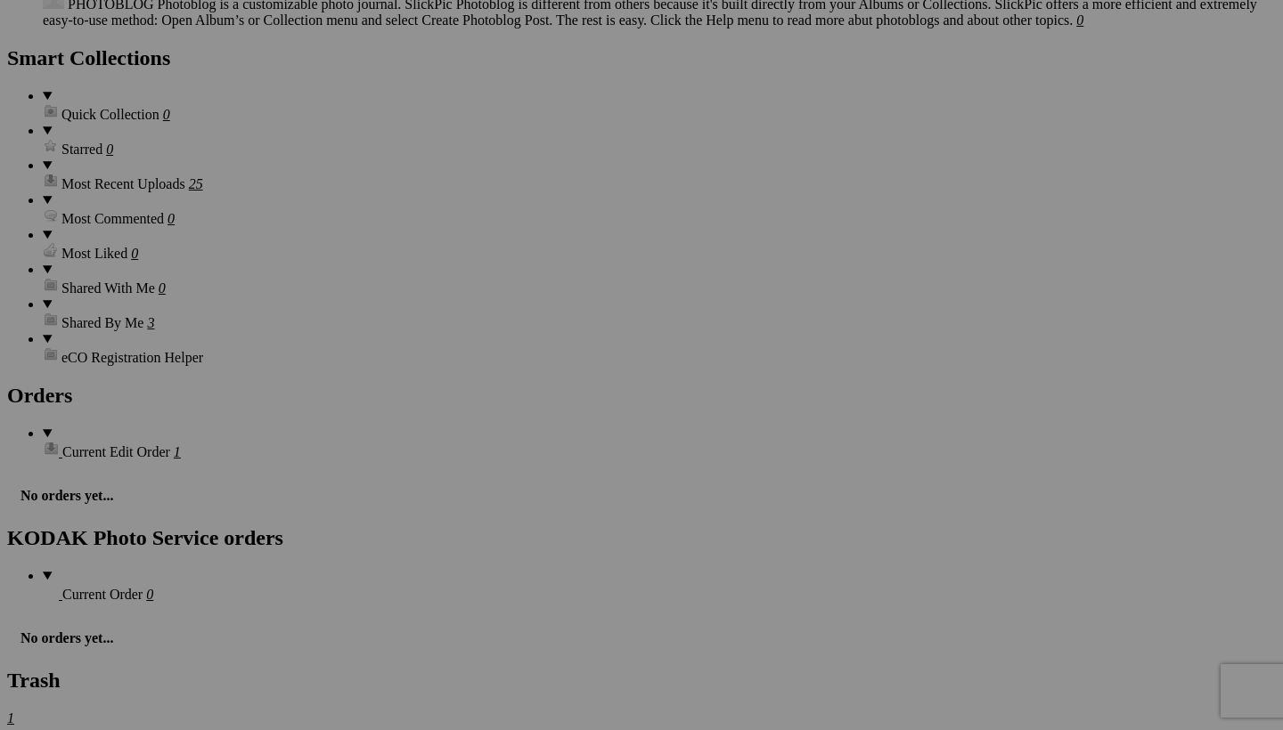
scroll to position [2200, 0]
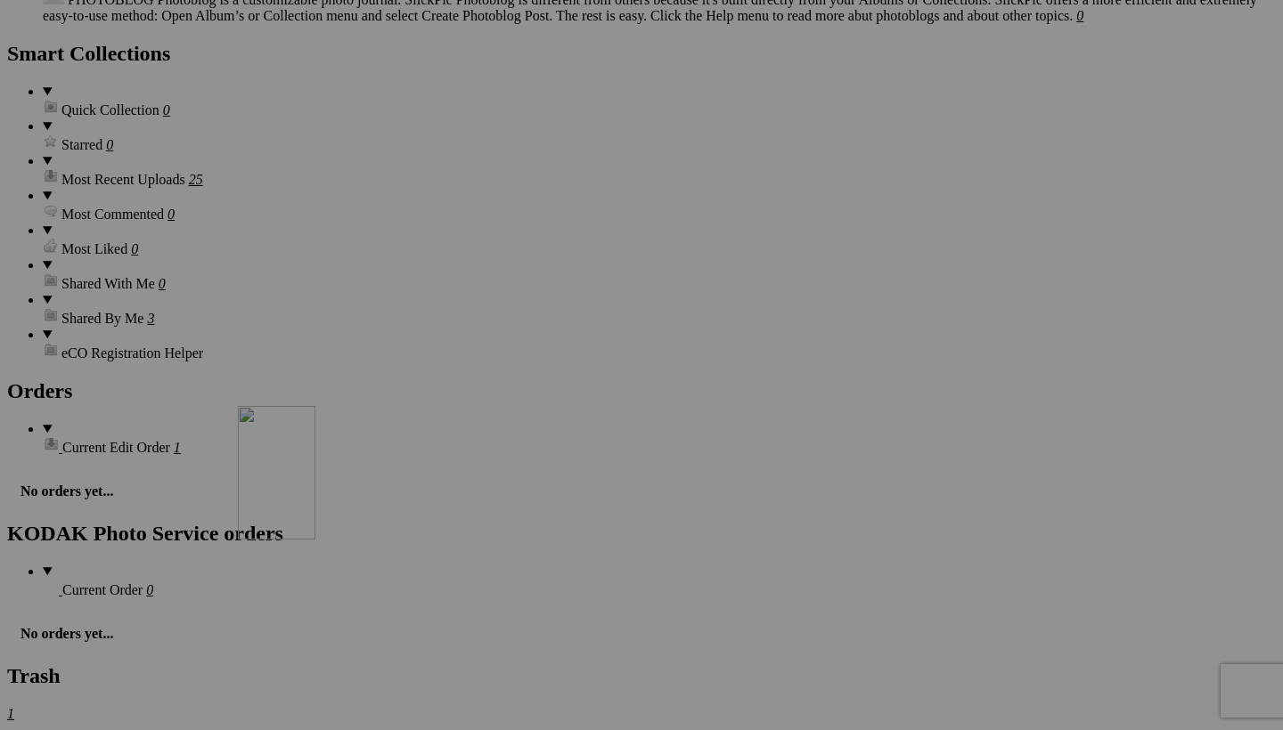
drag, startPoint x: 348, startPoint y: 126, endPoint x: 492, endPoint y: 560, distance: 456.9
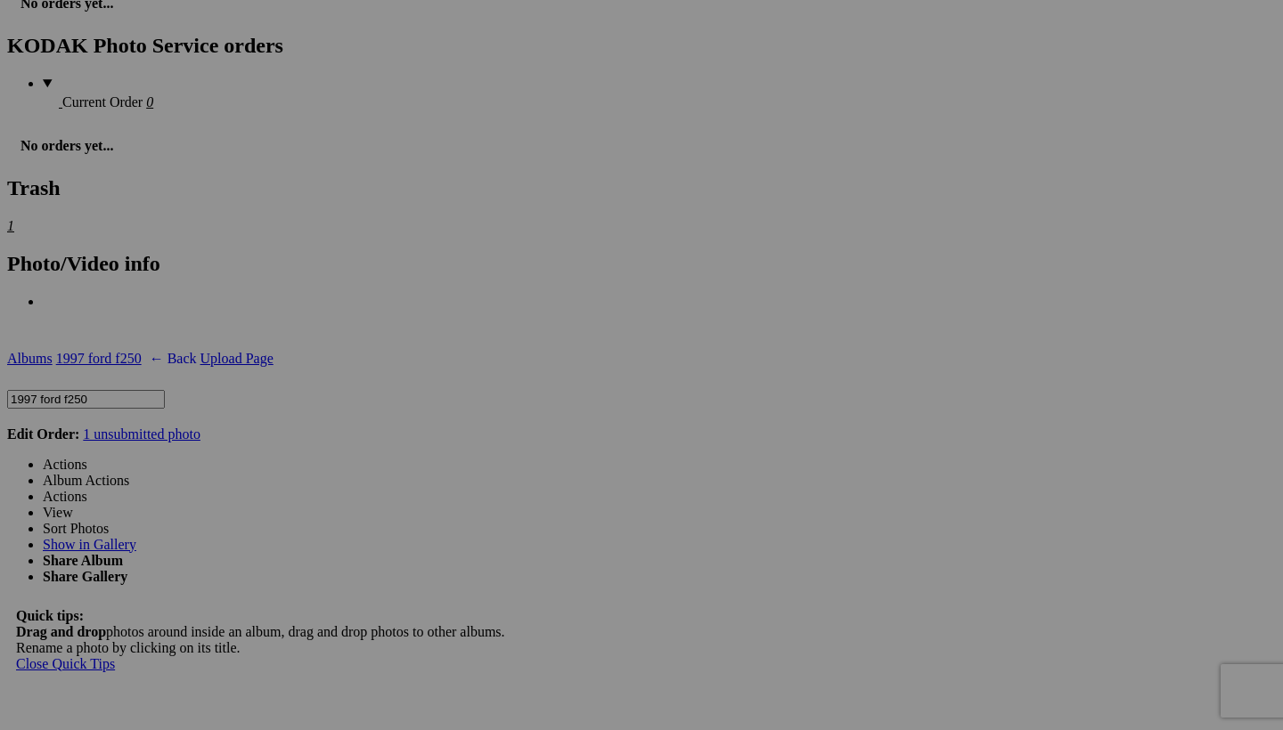
scroll to position [2699, 0]
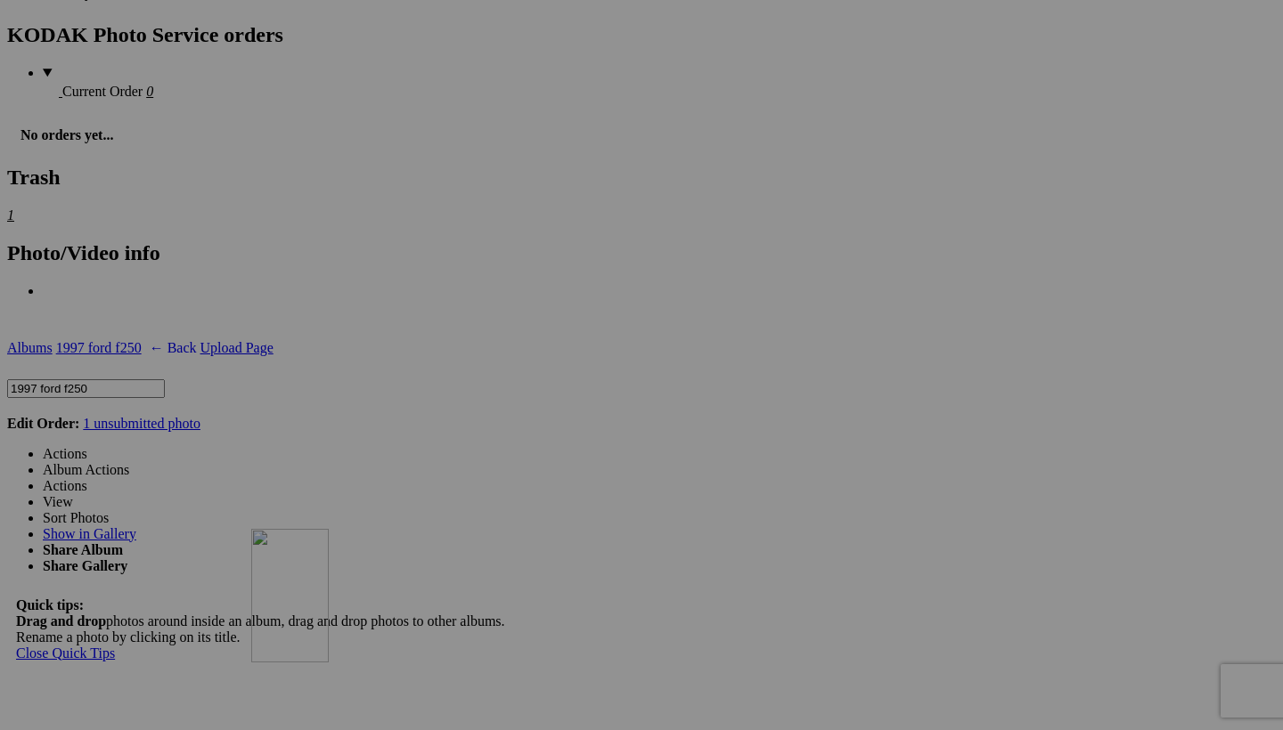
drag, startPoint x: 523, startPoint y: 96, endPoint x: 508, endPoint y: 684, distance: 588.1
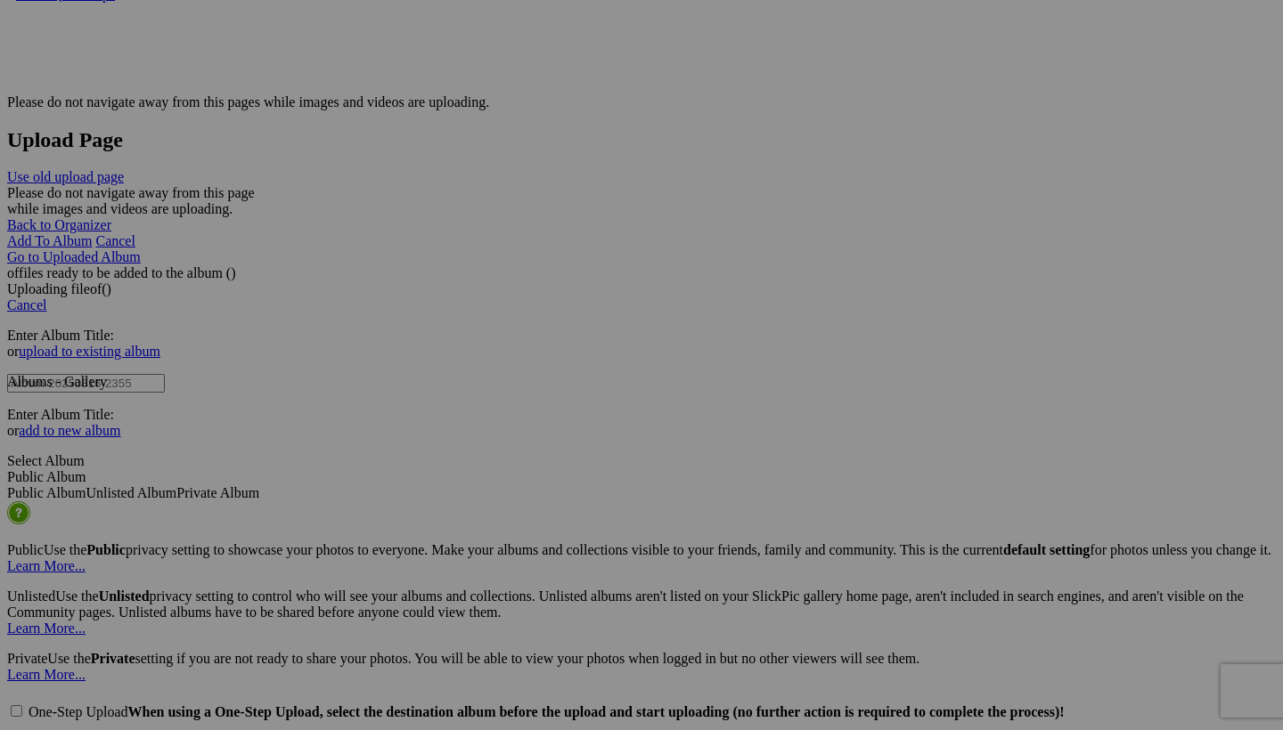
scroll to position [3366, 0]
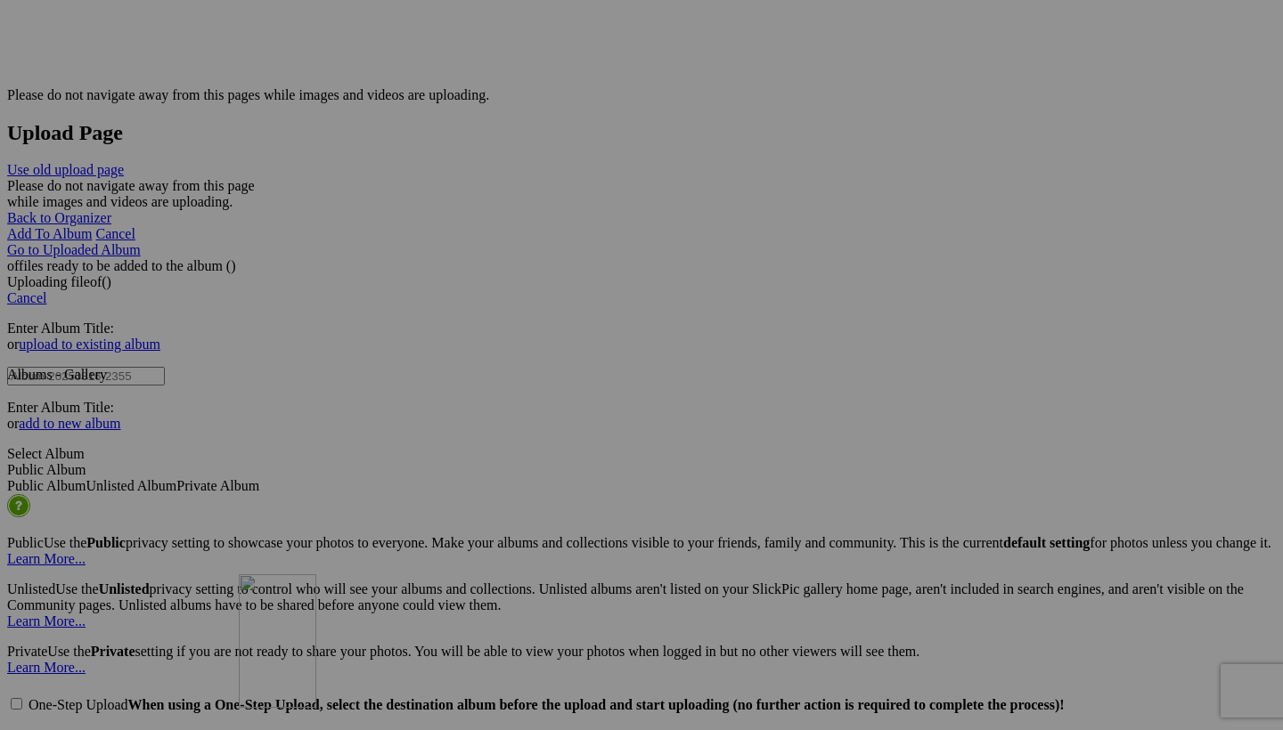
drag, startPoint x: 514, startPoint y: 93, endPoint x: 495, endPoint y: 730, distance: 637.2
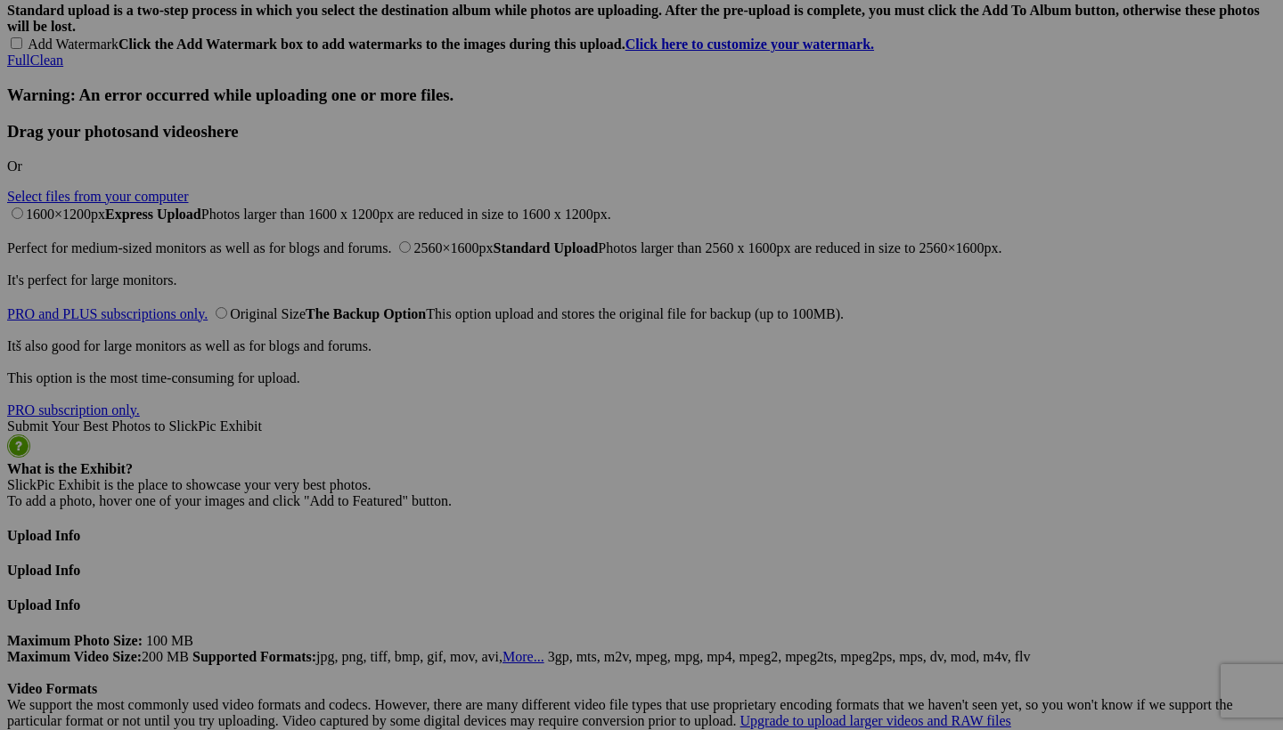
scroll to position [3875, 0]
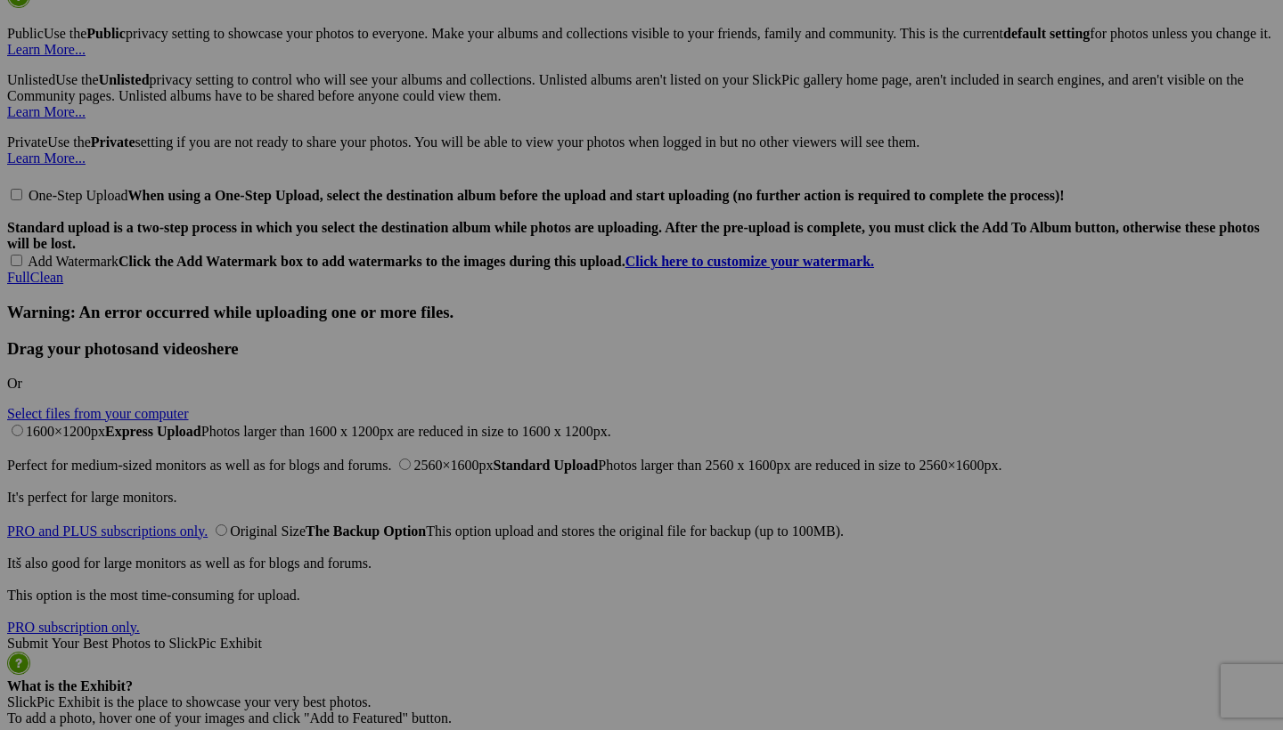
drag, startPoint x: 494, startPoint y: 75, endPoint x: 519, endPoint y: -58, distance: 135.2
drag, startPoint x: 499, startPoint y: 239, endPoint x: 552, endPoint y: 681, distance: 446.0
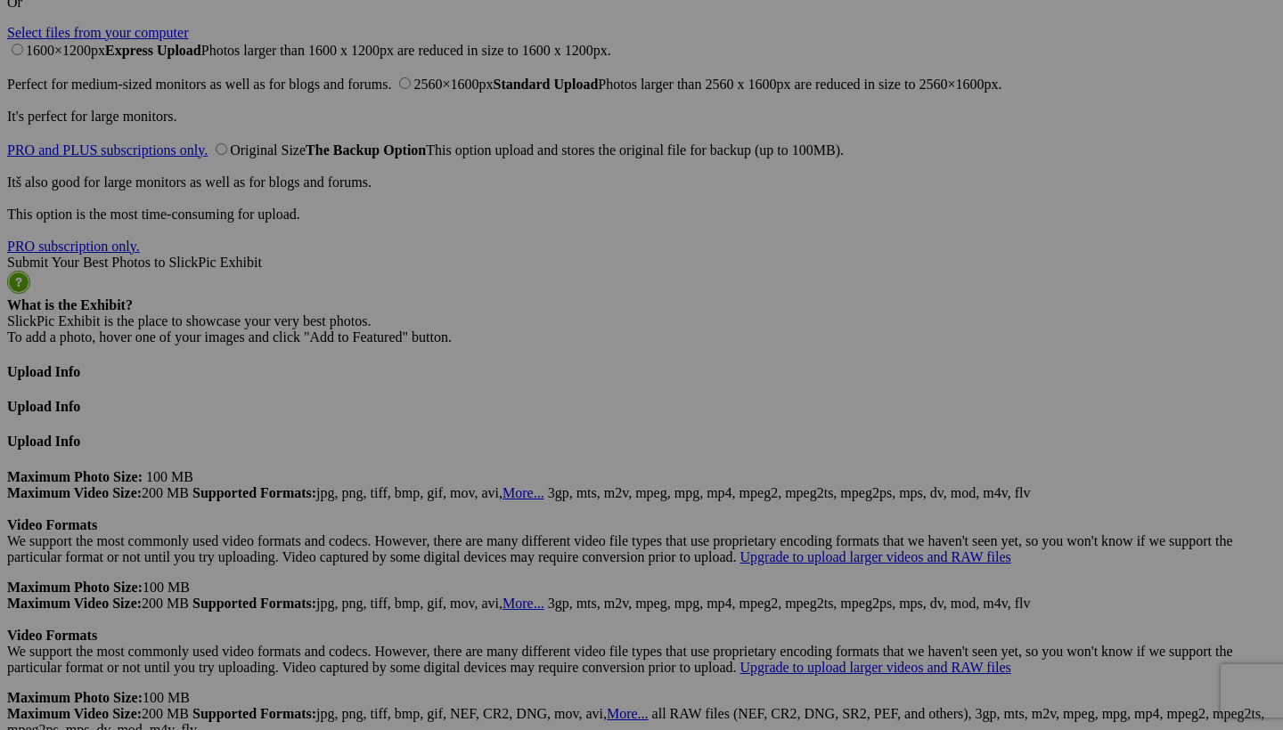
scroll to position [4269, 0]
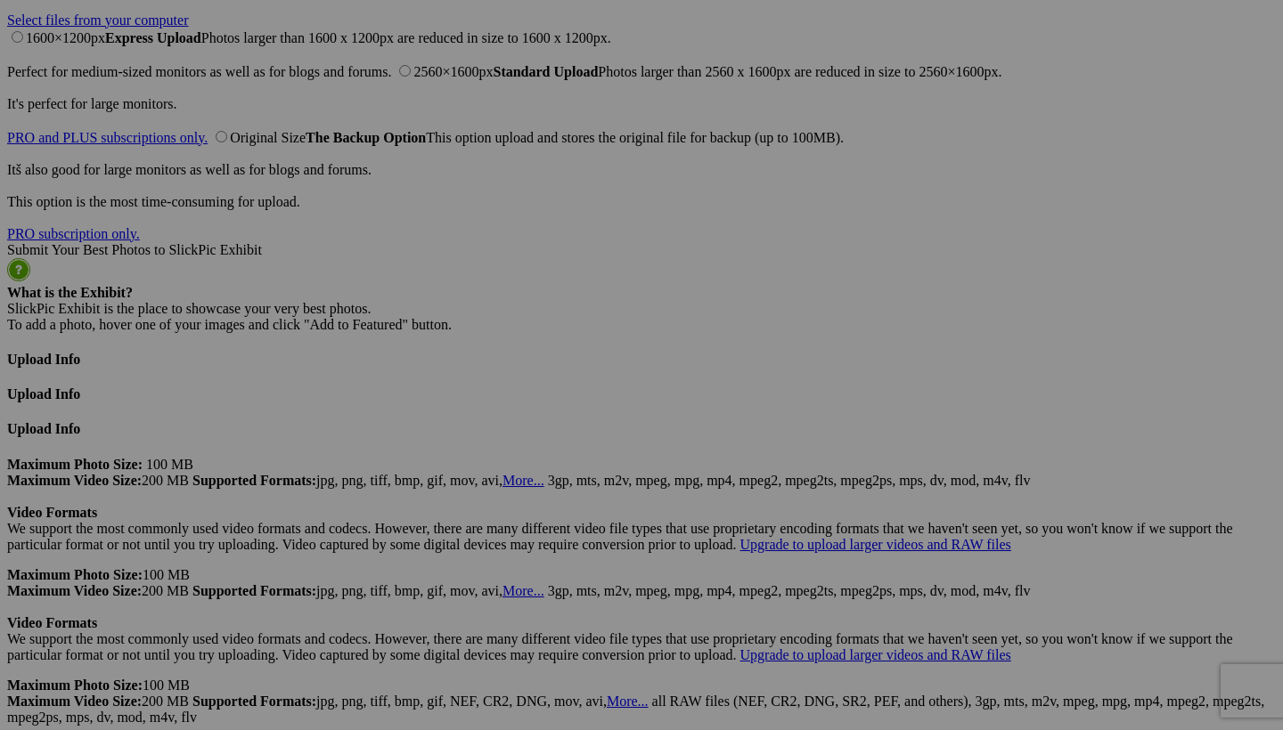
drag, startPoint x: 486, startPoint y: 282, endPoint x: 496, endPoint y: 730, distance: 447.3
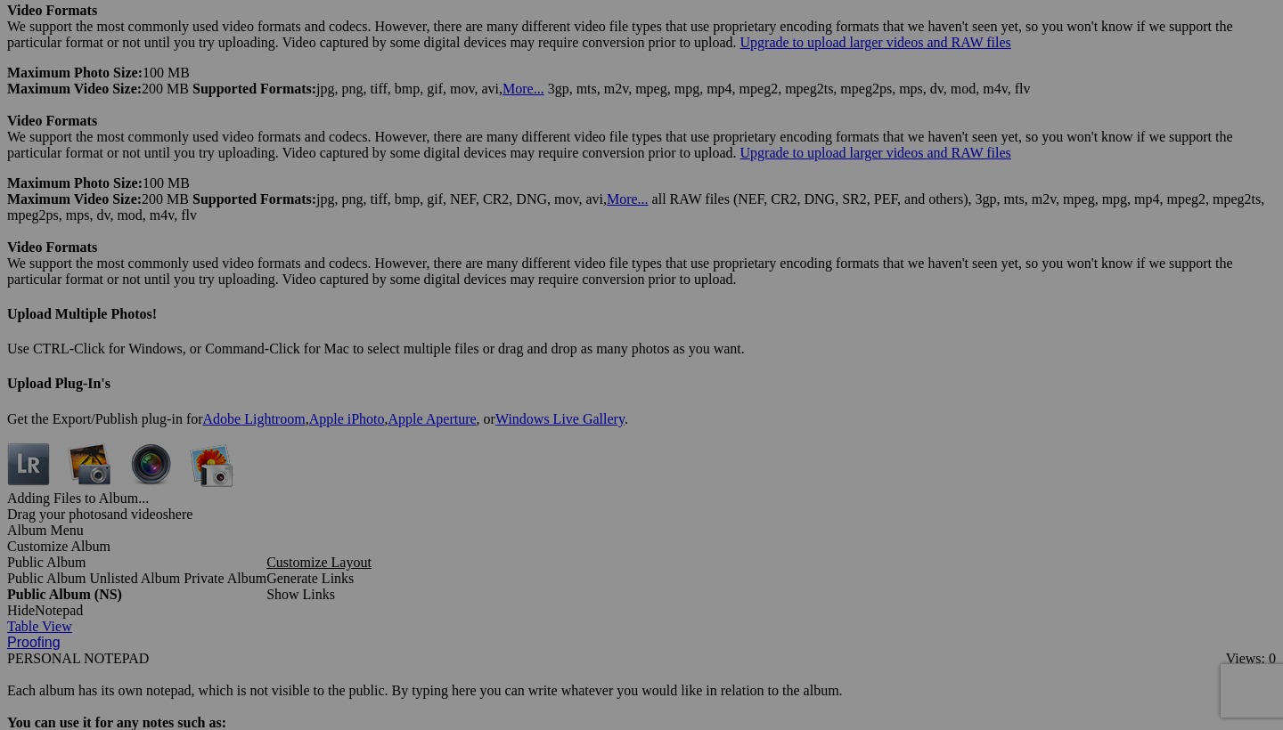
scroll to position [4774, 0]
drag, startPoint x: 526, startPoint y: 107, endPoint x: 475, endPoint y: 695, distance: 590.1
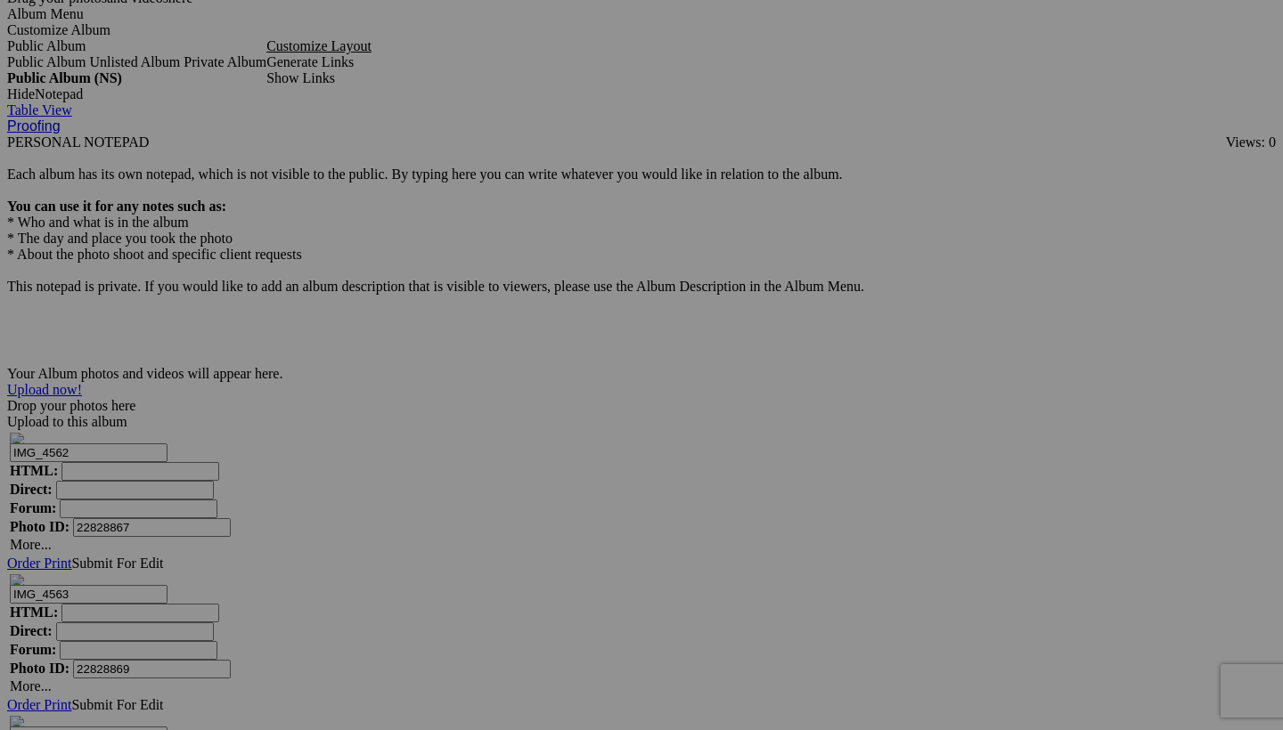
scroll to position [5310, 0]
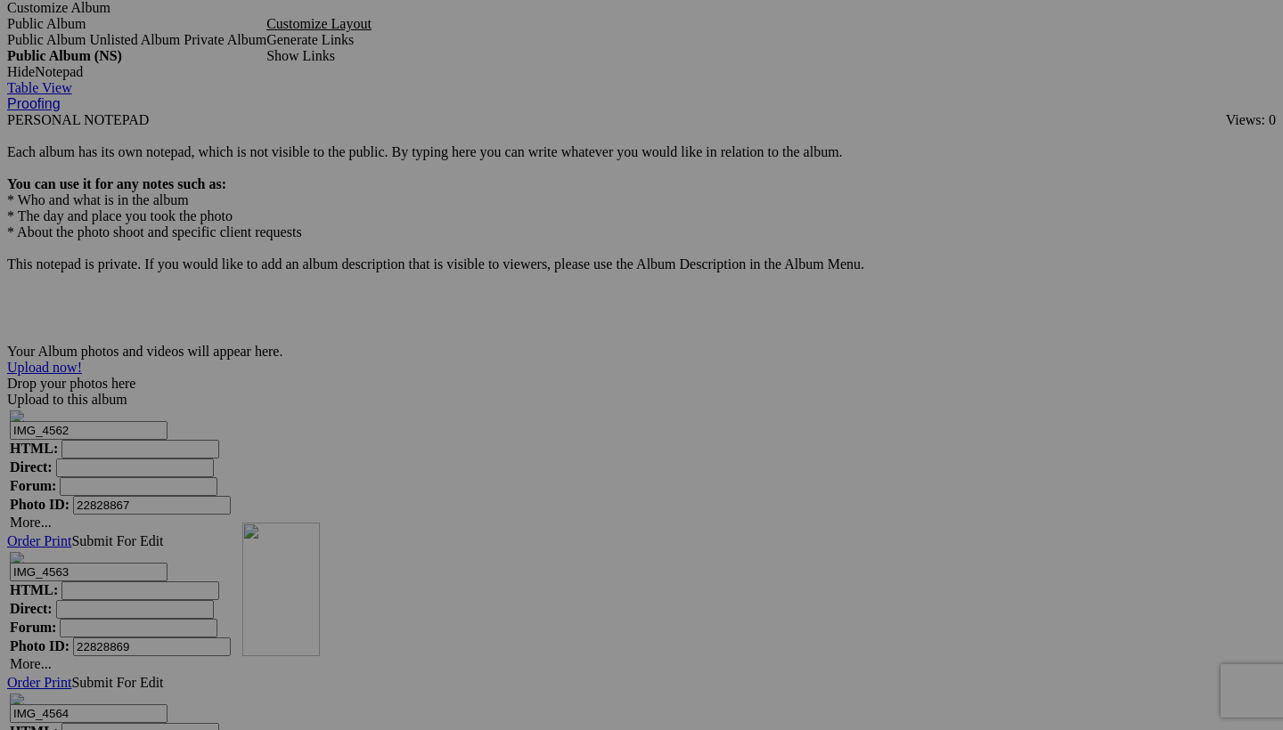
drag, startPoint x: 517, startPoint y: 159, endPoint x: 499, endPoint y: 661, distance: 501.9
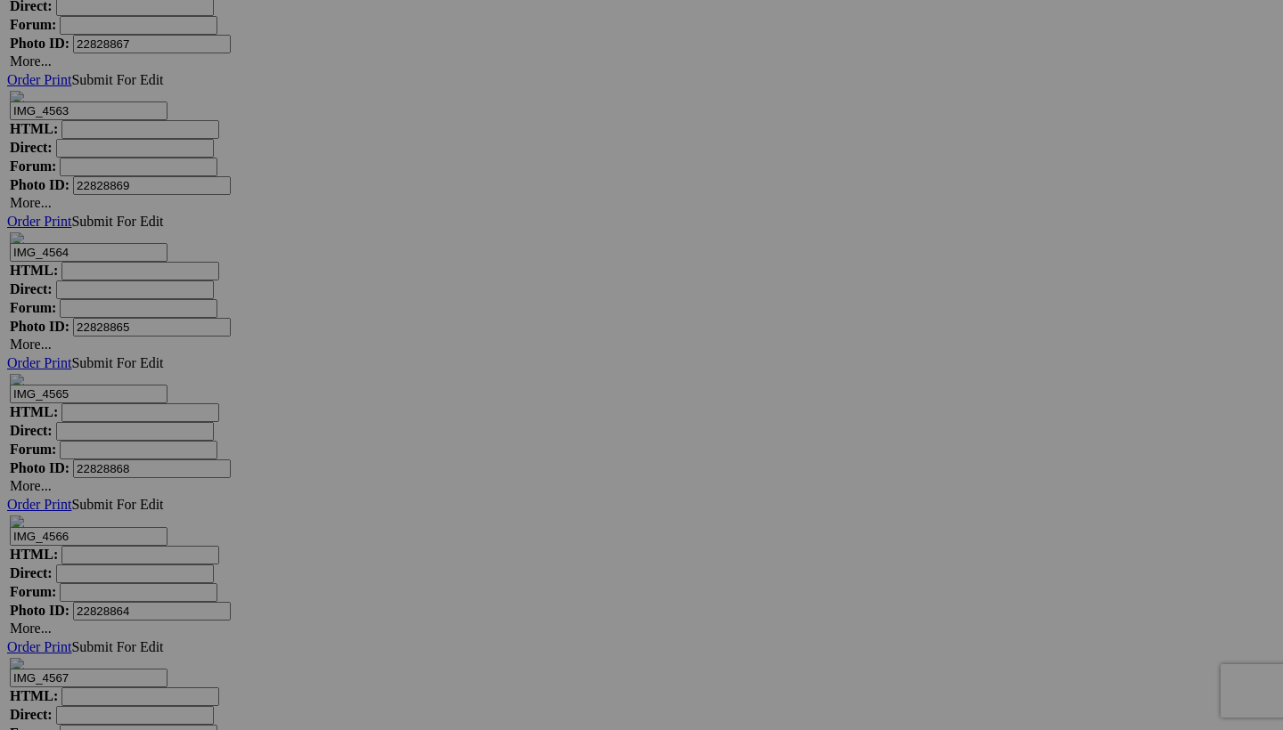
scroll to position [5806, 0]
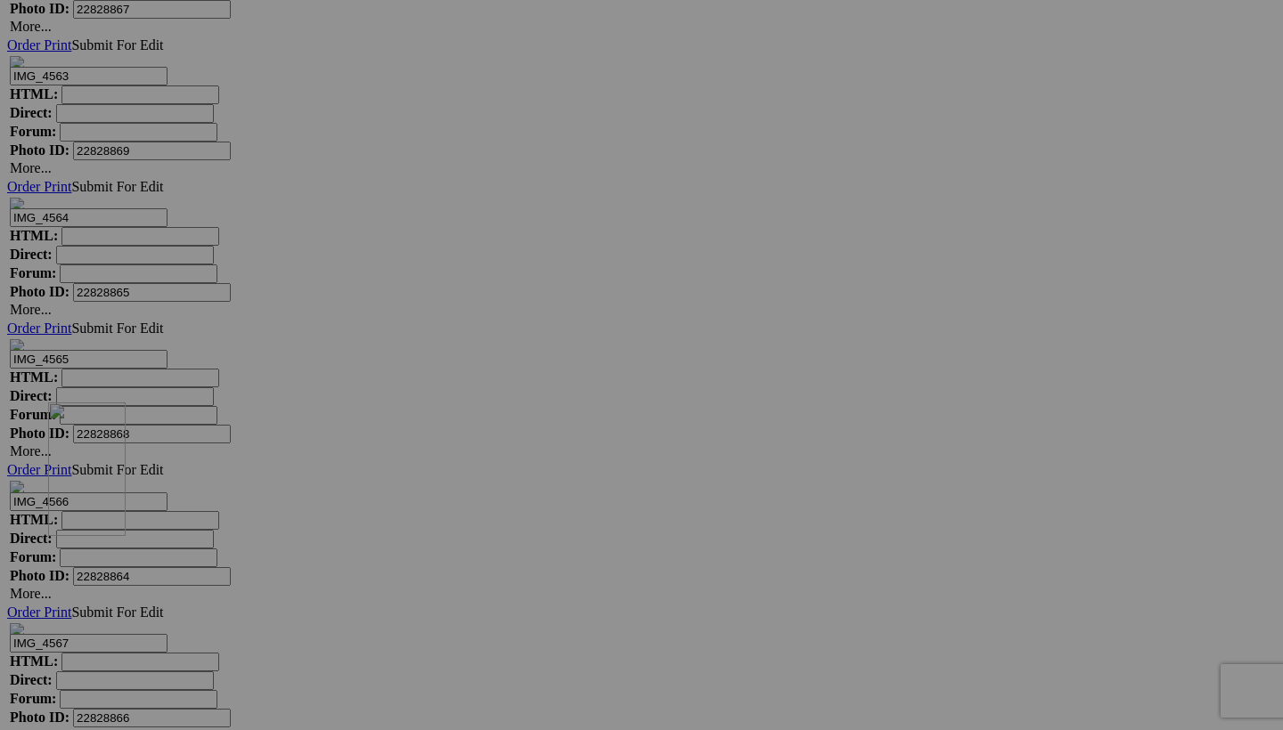
drag, startPoint x: 512, startPoint y: 146, endPoint x: 305, endPoint y: 558, distance: 460.9
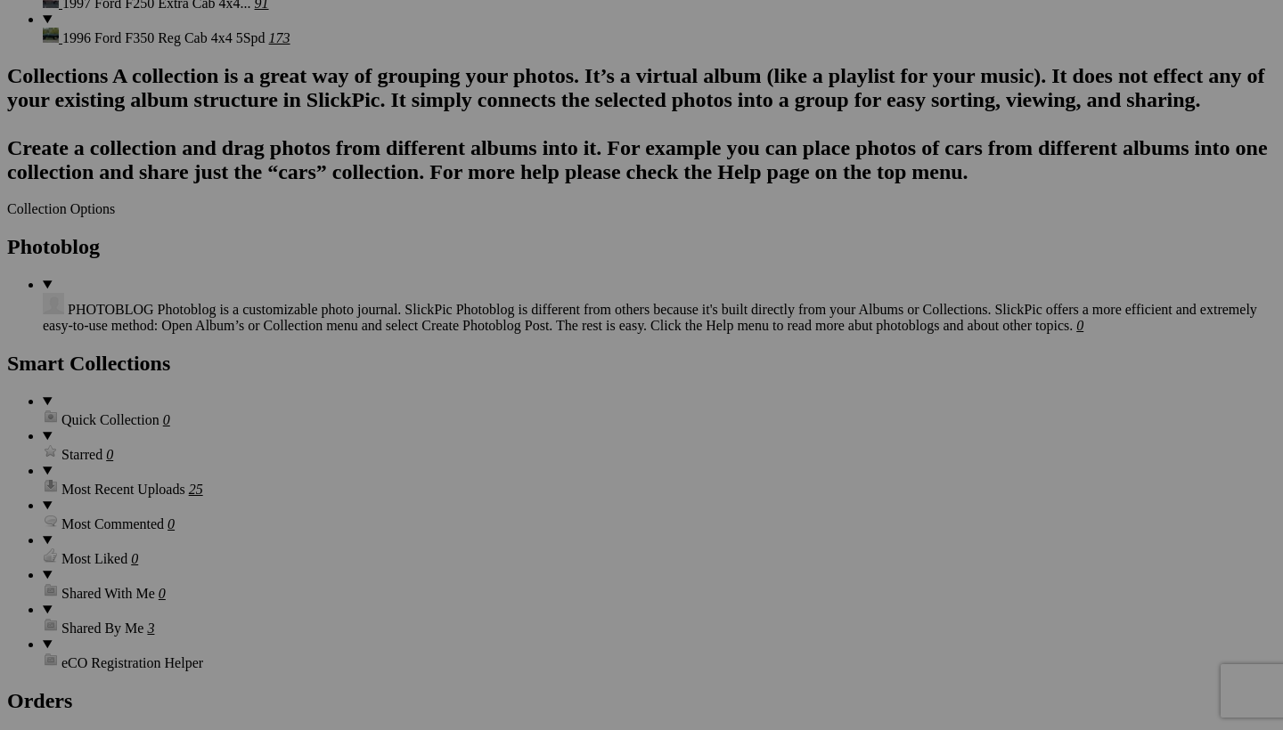
scroll to position [1891, 0]
click at [523, 485] on span "Yes" at bounding box center [512, 482] width 20 height 15
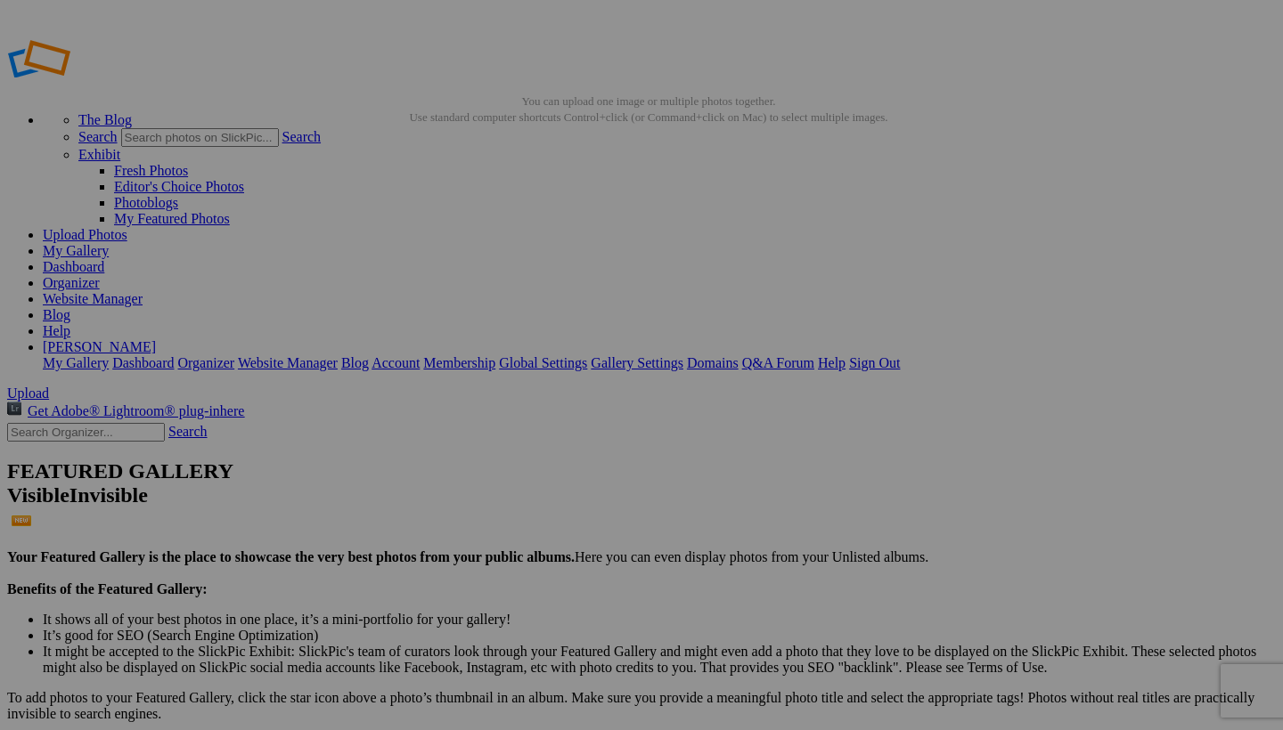
scroll to position [0, 0]
